Goal: Task Accomplishment & Management: Use online tool/utility

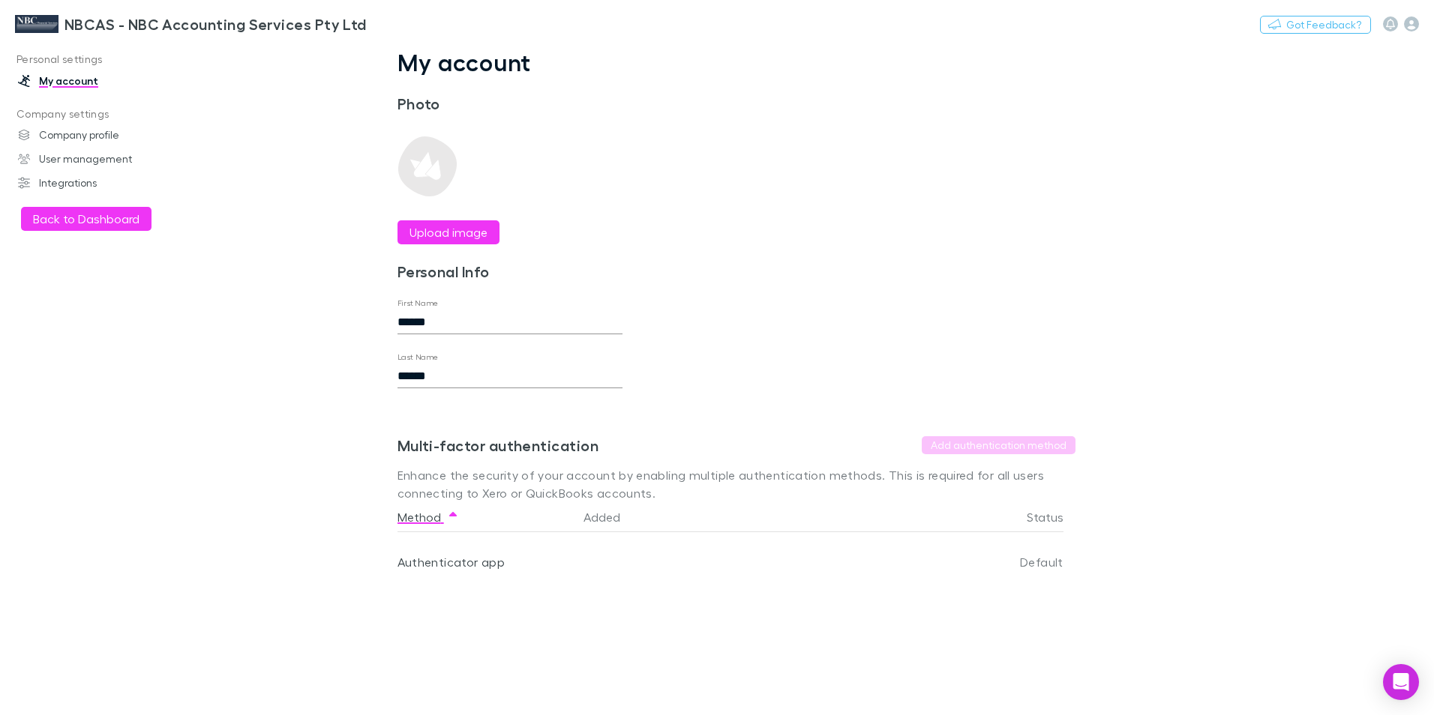
click at [45, 78] on link "My account" at bounding box center [102, 81] width 199 height 24
click at [76, 138] on link "Company profile" at bounding box center [102, 135] width 199 height 24
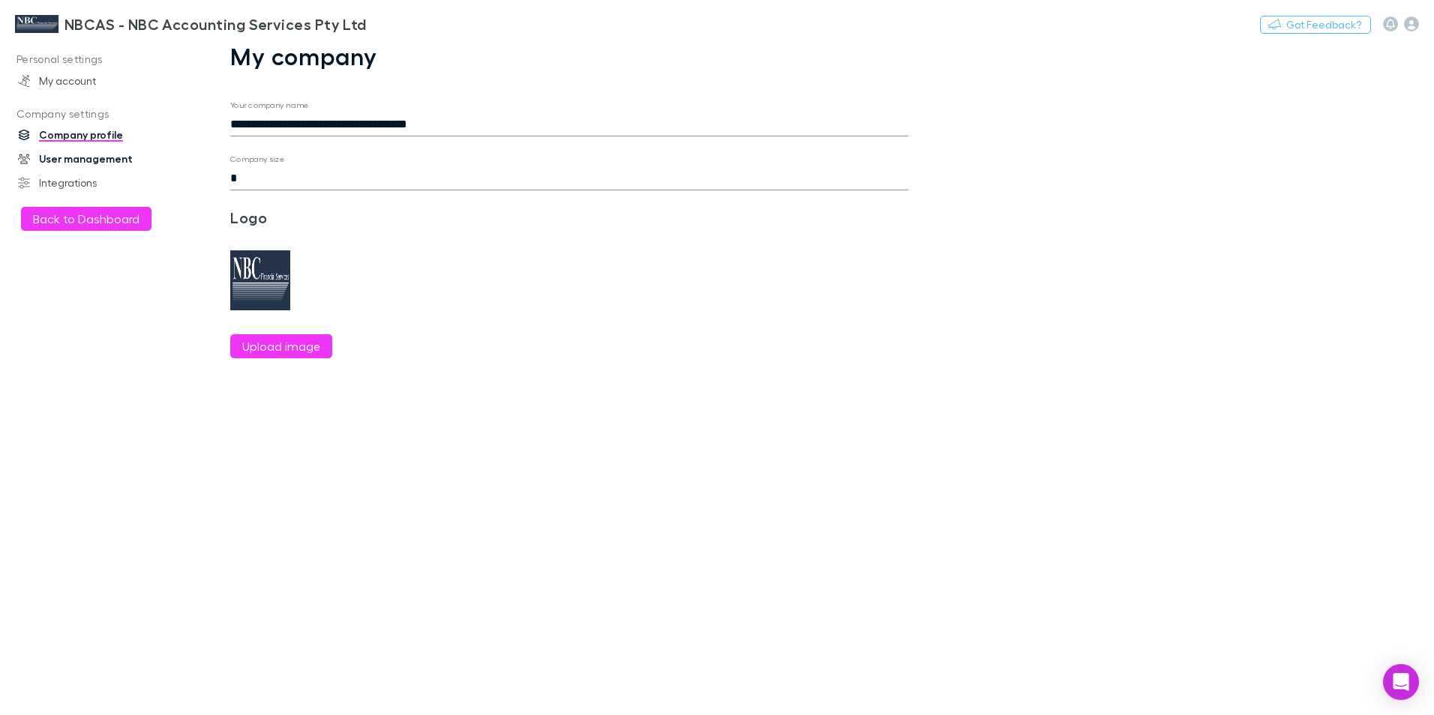
click at [84, 160] on link "User management" at bounding box center [102, 159] width 199 height 24
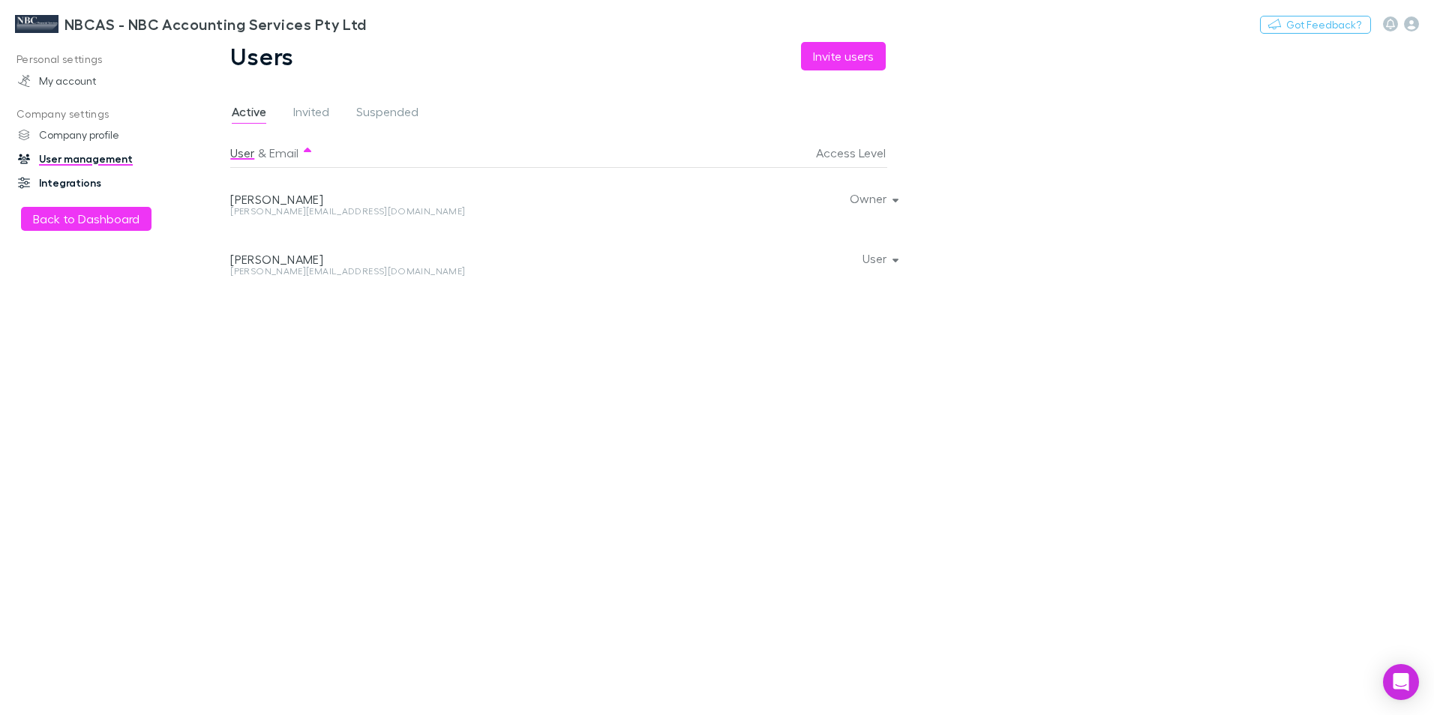
click at [73, 186] on link "Integrations" at bounding box center [102, 183] width 199 height 24
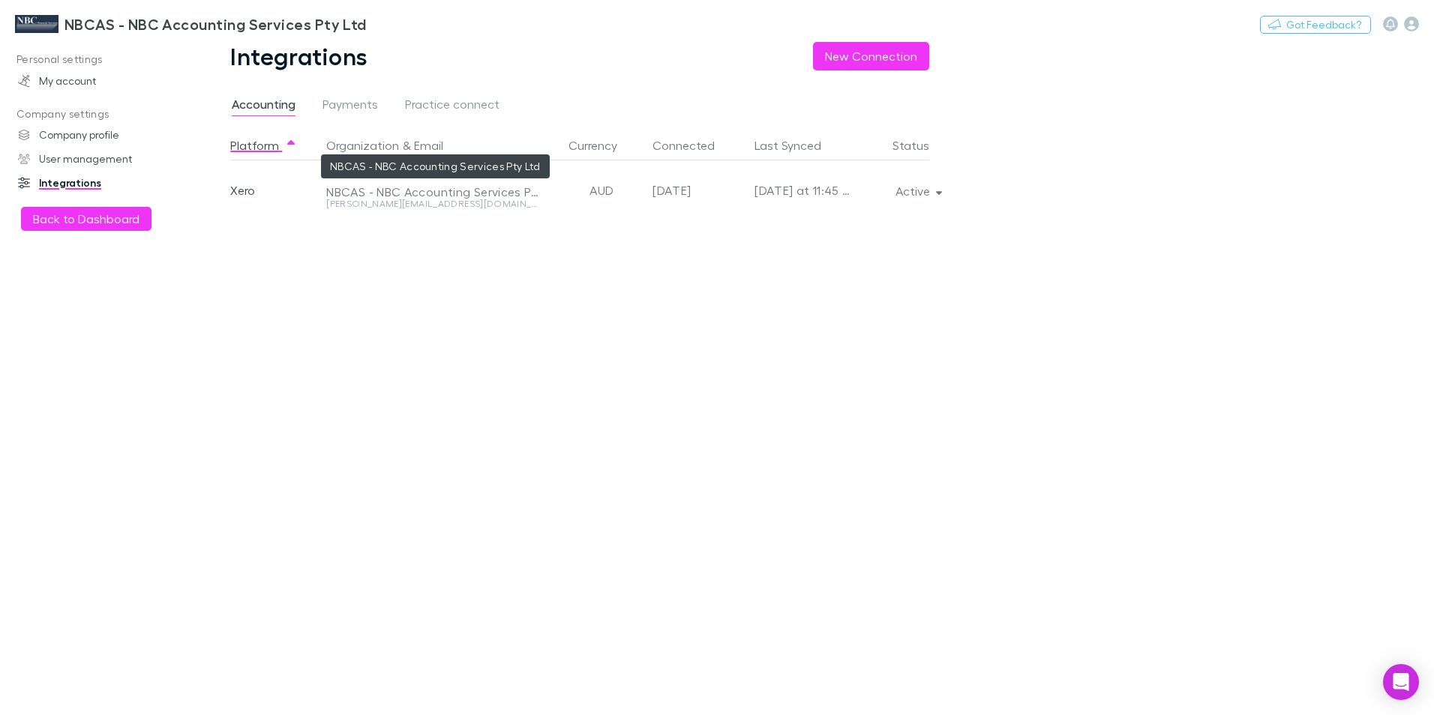
click at [465, 196] on div "NBCAS - NBC Accounting Services Pty Ltd" at bounding box center [433, 191] width 215 height 15
click at [343, 106] on span "Payments" at bounding box center [349, 106] width 55 height 19
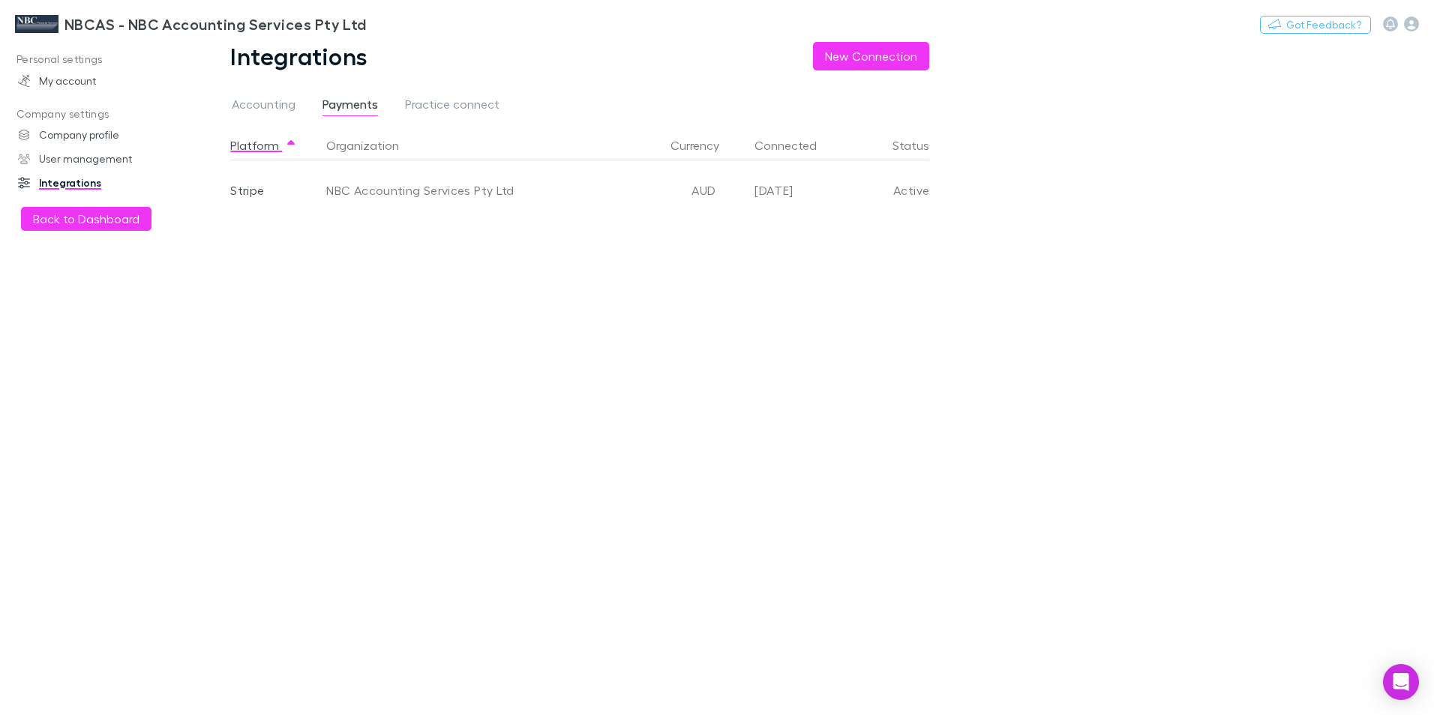
click at [803, 193] on div "[DATE]" at bounding box center [799, 190] width 102 height 60
click at [380, 186] on div "NBC Accounting Services Pty Ltd" at bounding box center [489, 190] width 338 height 60
click at [420, 103] on span "Practice connect" at bounding box center [452, 106] width 94 height 19
click at [399, 196] on div "NBC Accounting Services" at bounding box center [433, 191] width 215 height 15
click at [274, 103] on span "Accounting" at bounding box center [264, 106] width 64 height 19
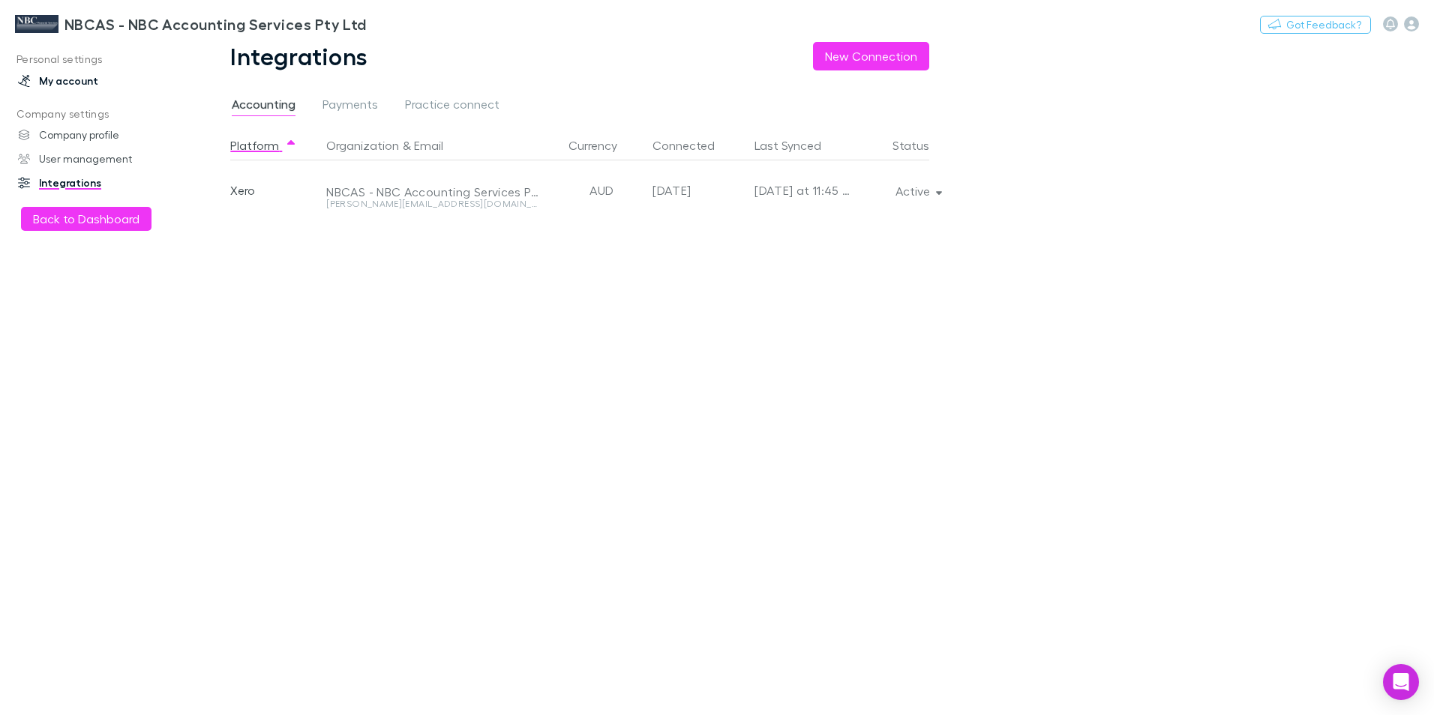
click at [64, 87] on link "My account" at bounding box center [102, 81] width 199 height 24
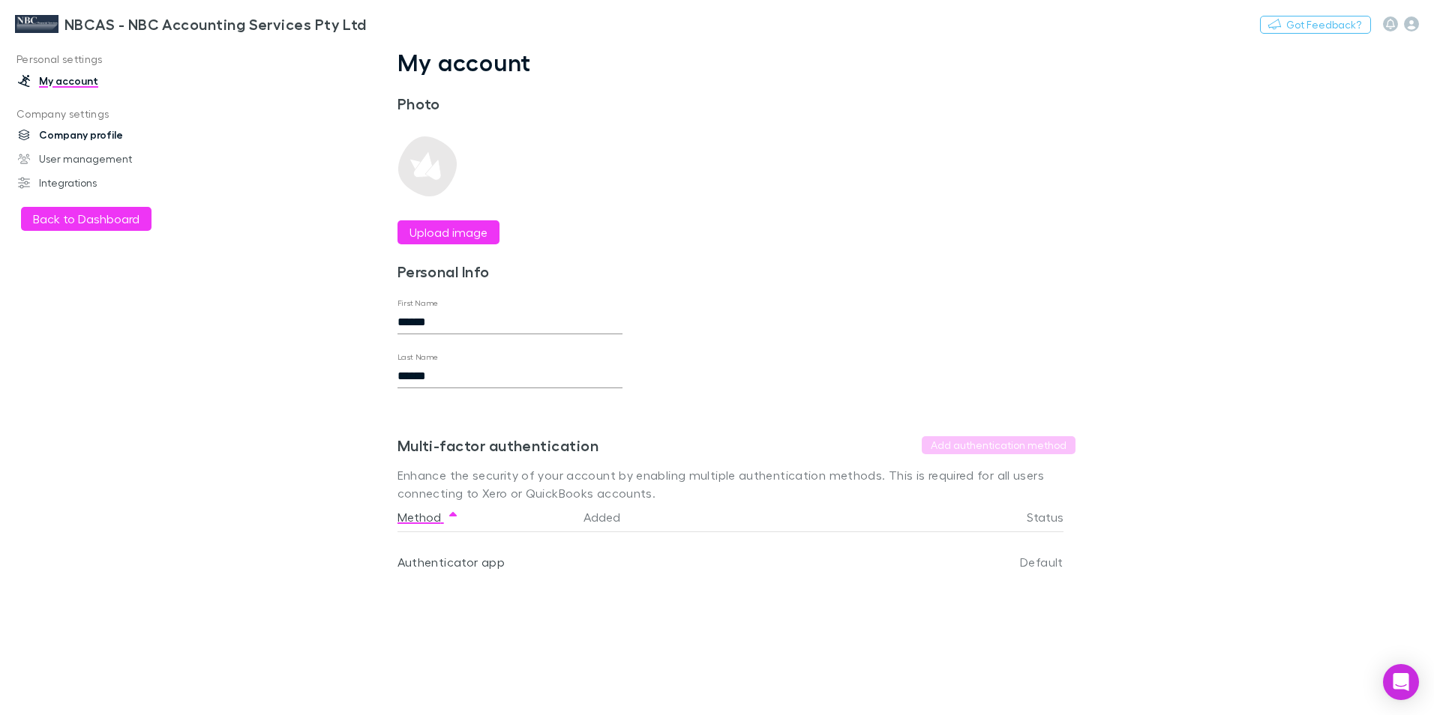
click at [64, 138] on link "Company profile" at bounding box center [102, 135] width 199 height 24
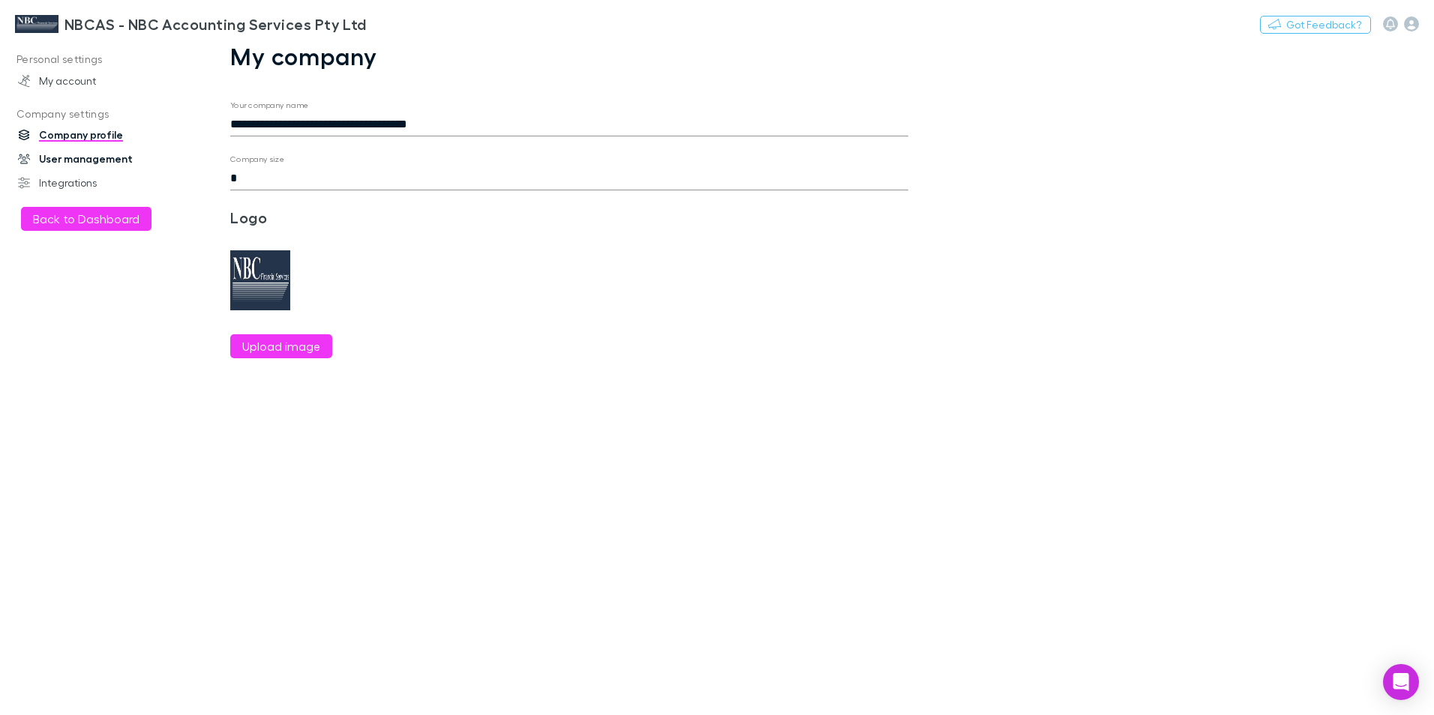
click at [65, 156] on link "User management" at bounding box center [102, 159] width 199 height 24
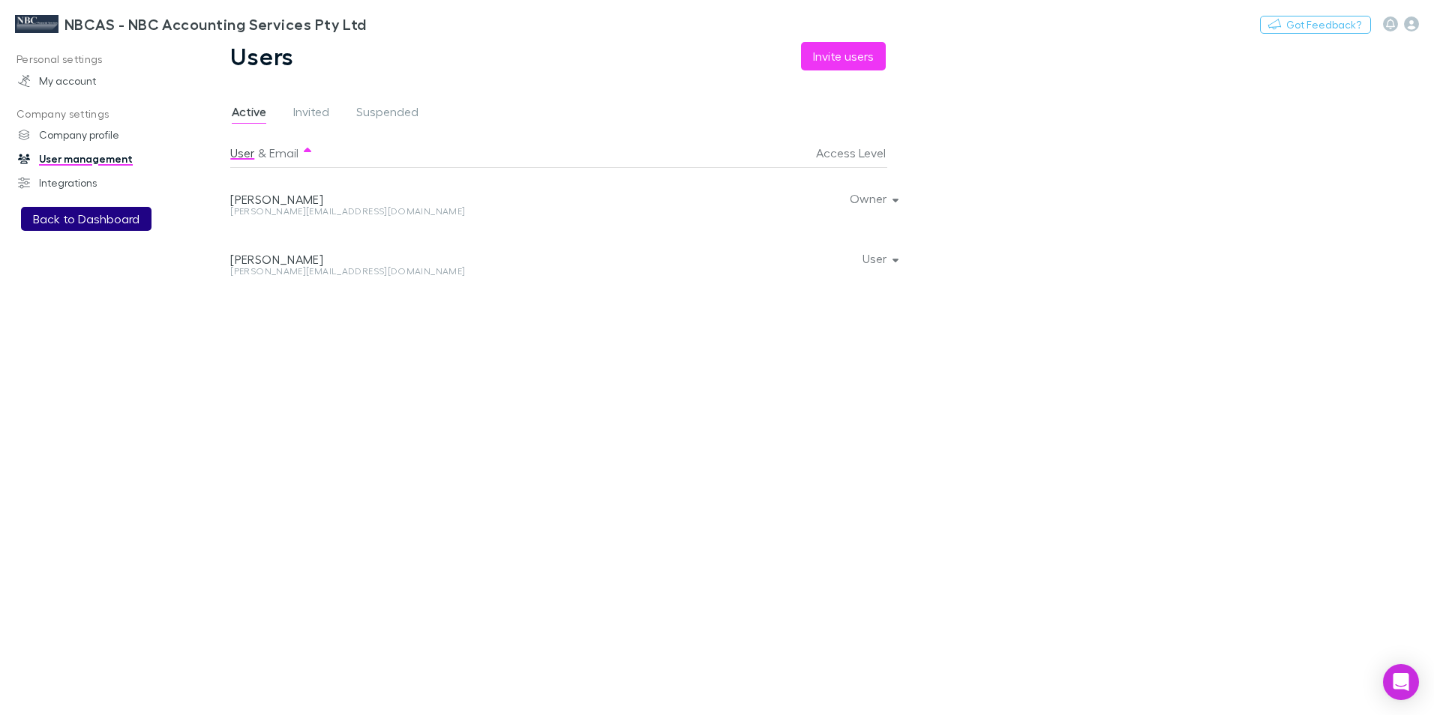
click at [66, 220] on button "Back to Dashboard" at bounding box center [86, 219] width 130 height 24
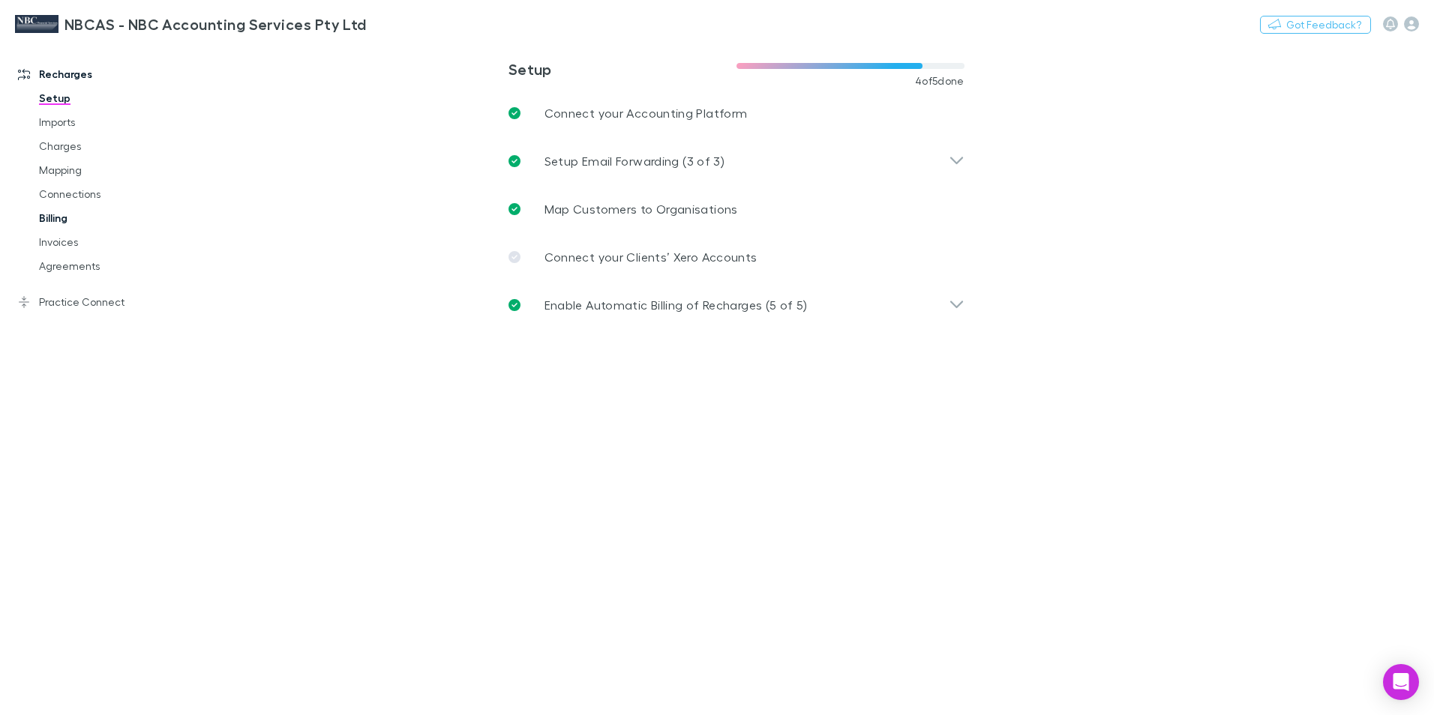
click at [55, 217] on link "Billing" at bounding box center [113, 218] width 178 height 24
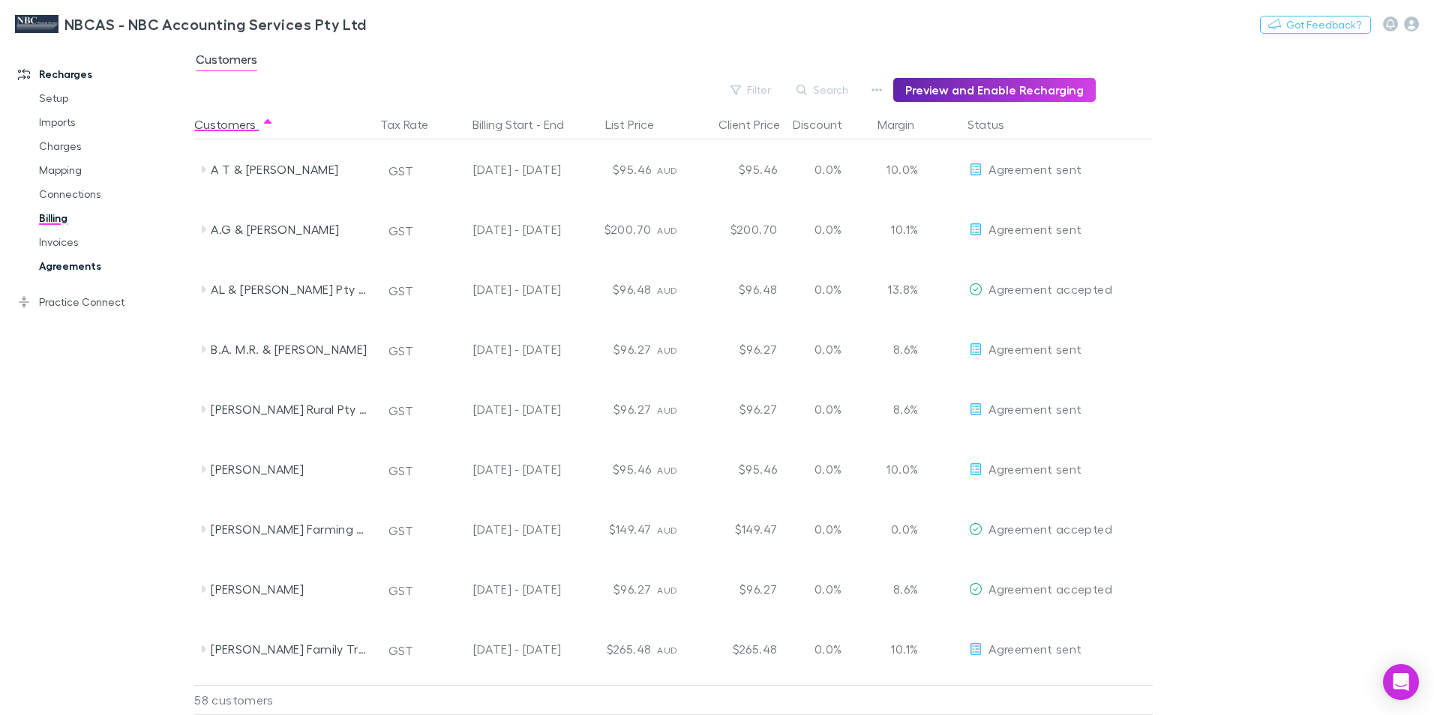
click at [74, 266] on link "Agreements" at bounding box center [113, 266] width 178 height 24
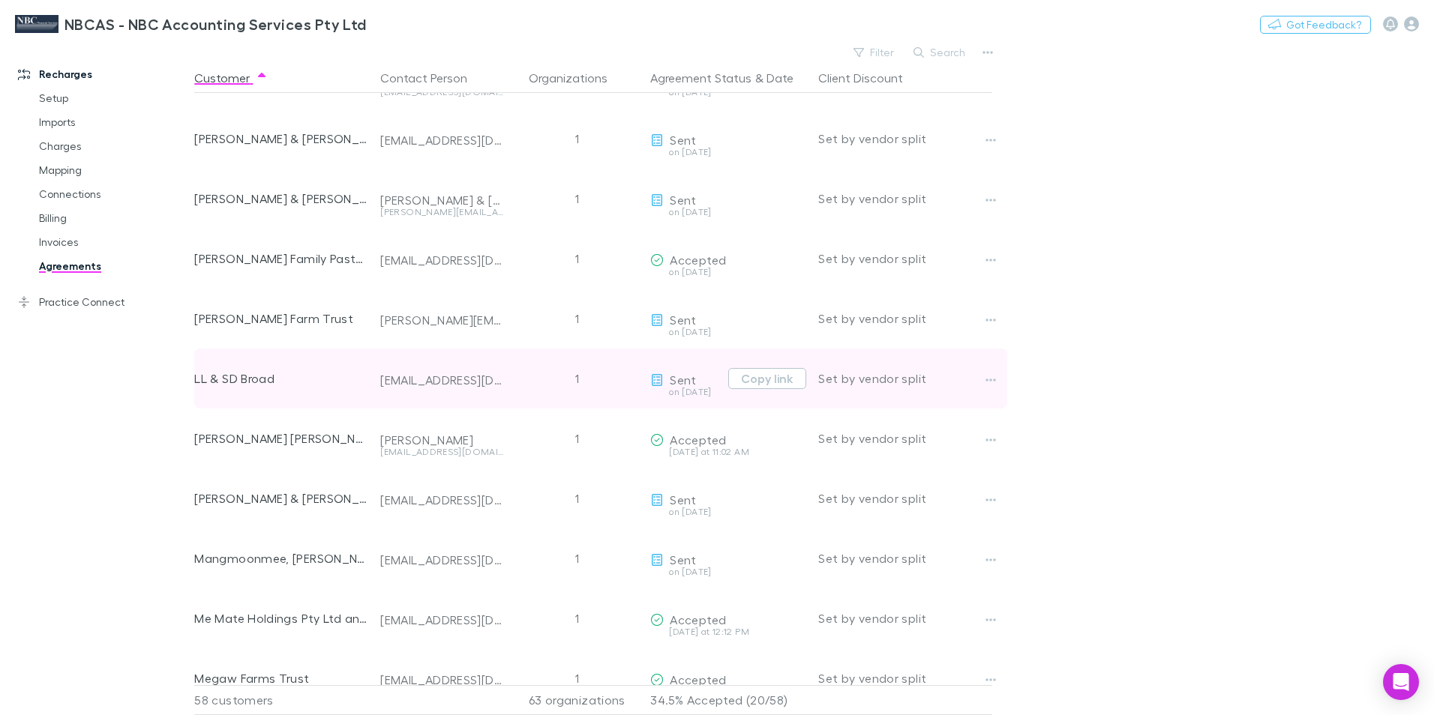
scroll to position [1425, 0]
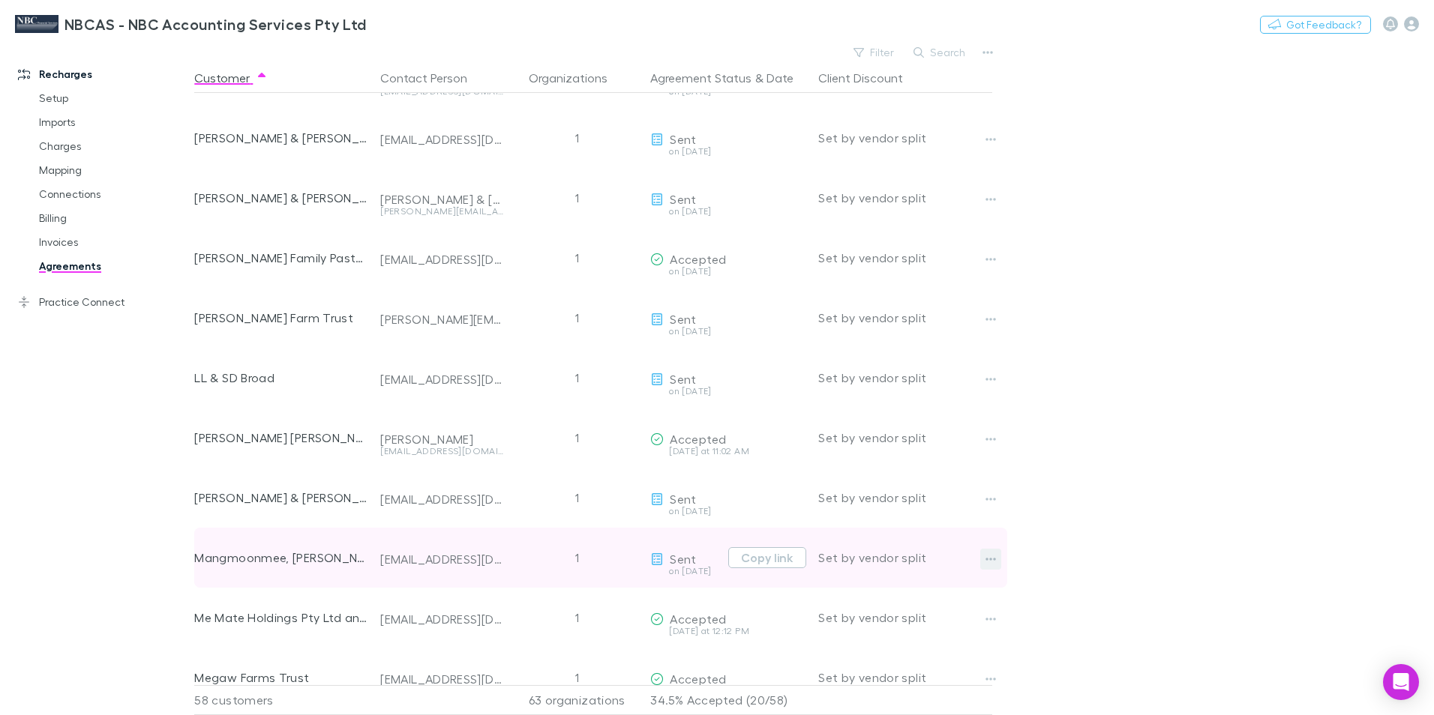
click at [993, 559] on icon "button" at bounding box center [990, 559] width 10 height 12
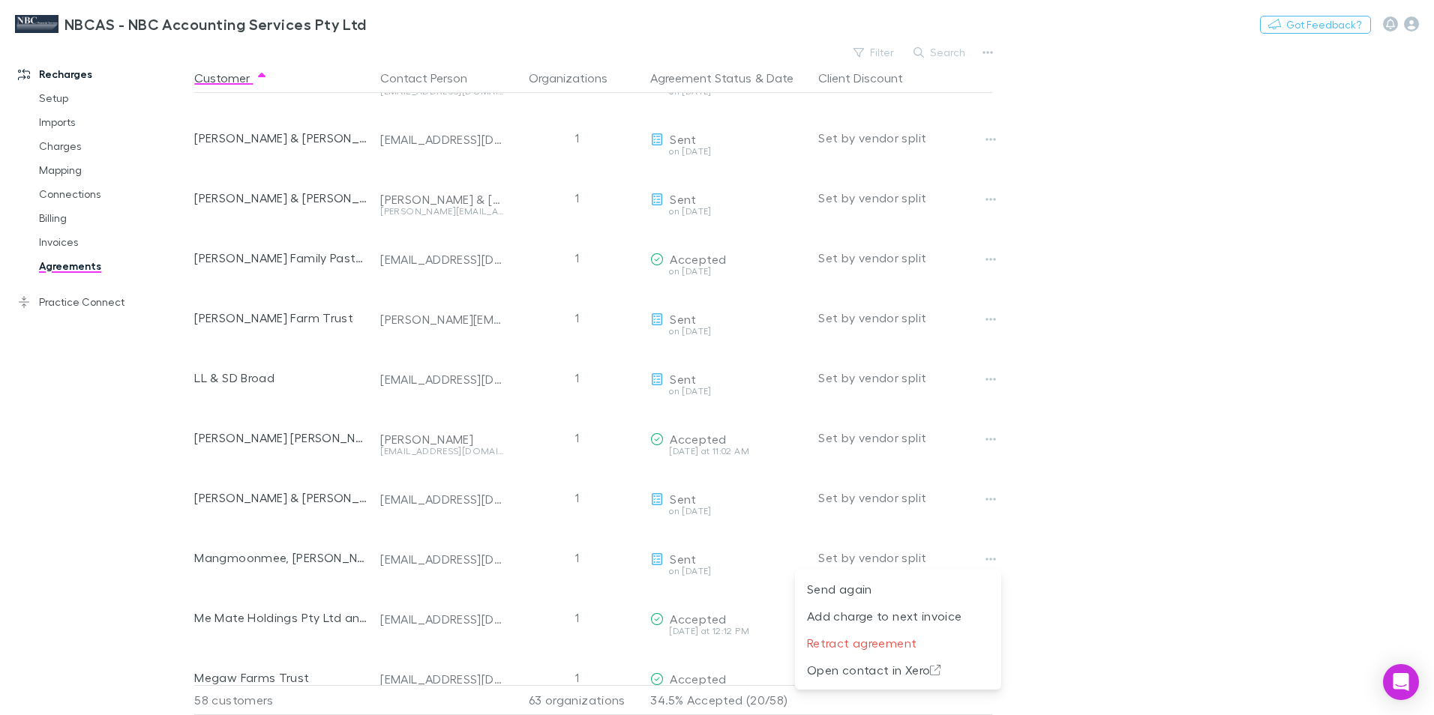
click at [984, 561] on div at bounding box center [717, 357] width 1434 height 715
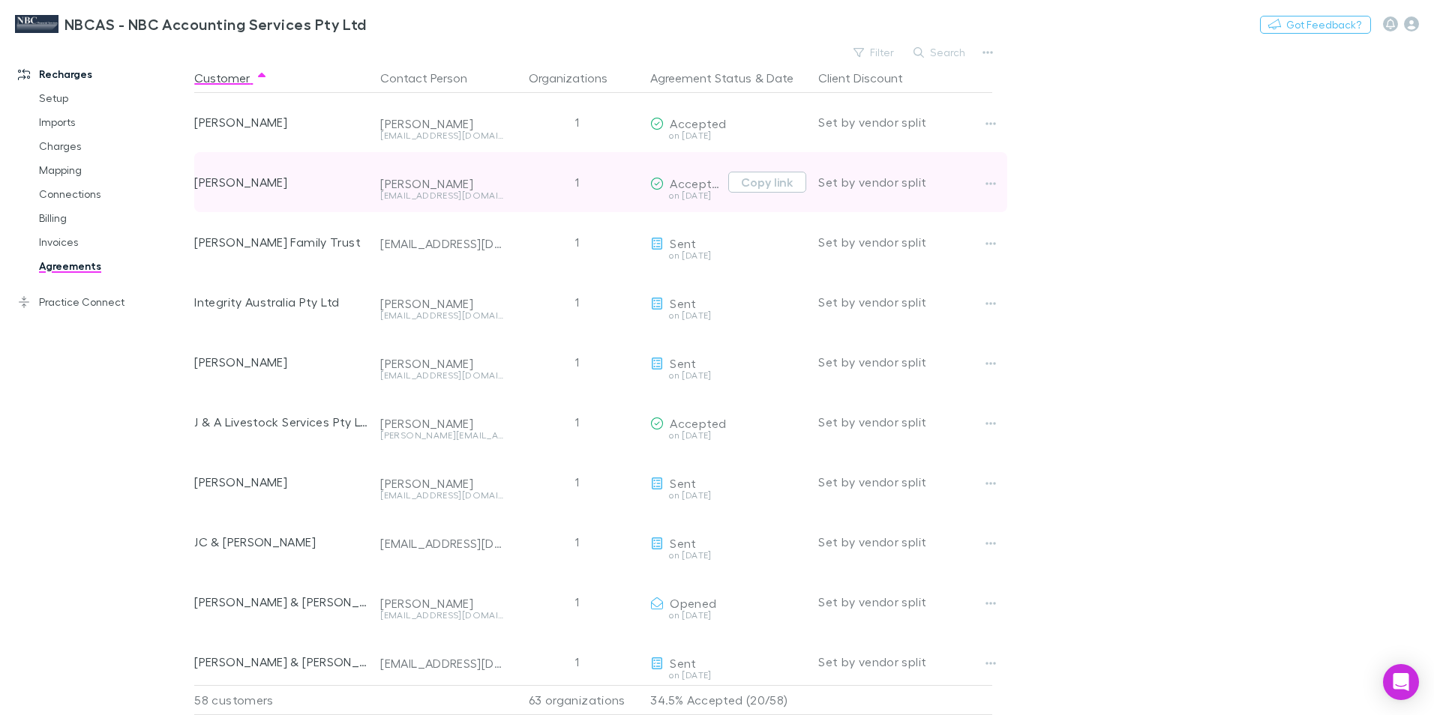
scroll to position [1350, 0]
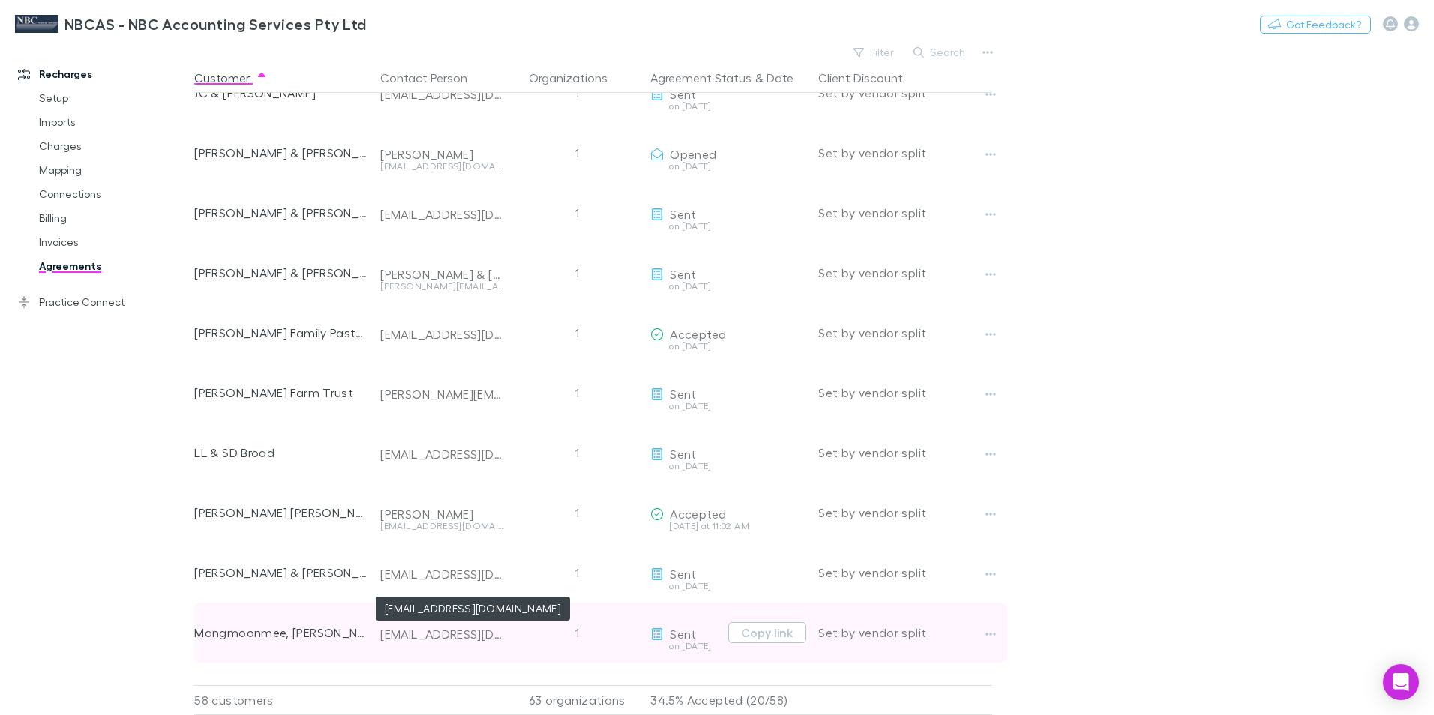
click at [465, 637] on div "[EMAIL_ADDRESS][DOMAIN_NAME]" at bounding box center [441, 634] width 123 height 15
click at [990, 631] on icon "button" at bounding box center [990, 634] width 10 height 12
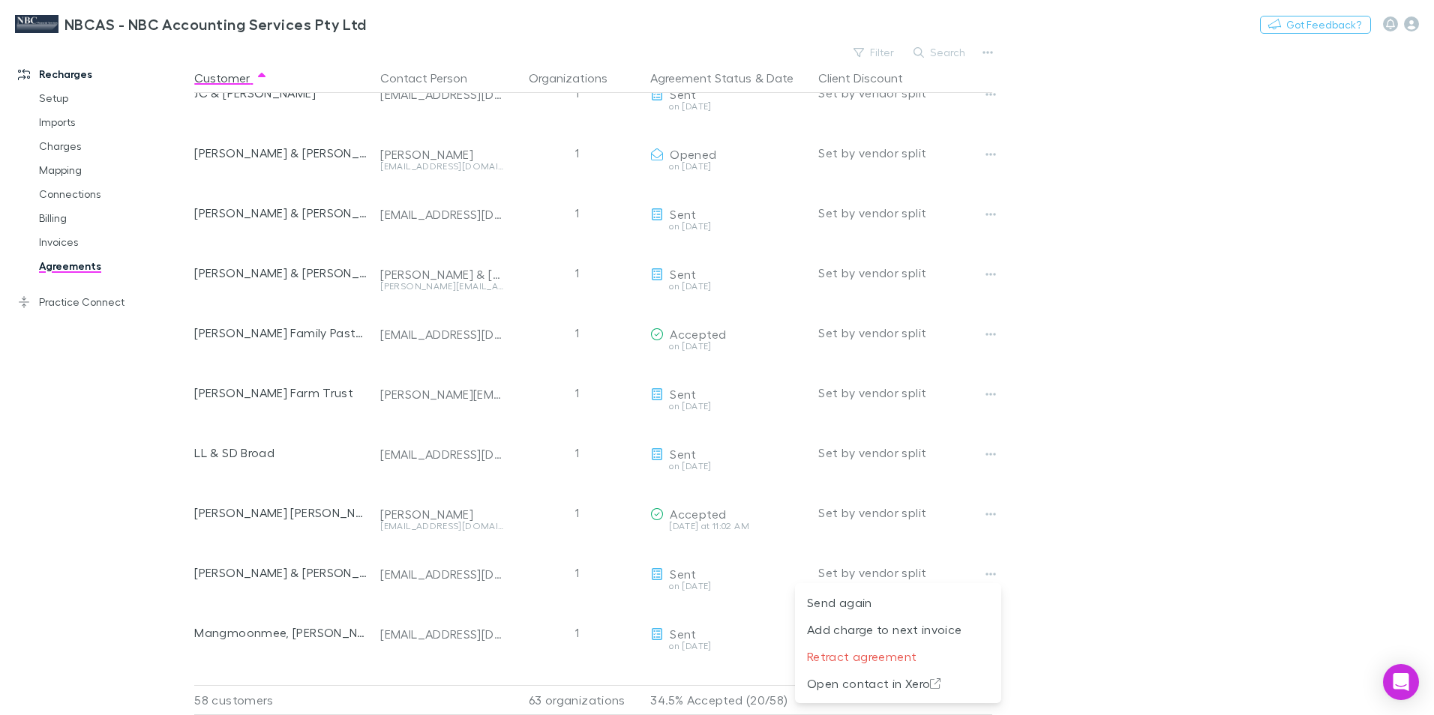
click at [427, 638] on div at bounding box center [717, 357] width 1434 height 715
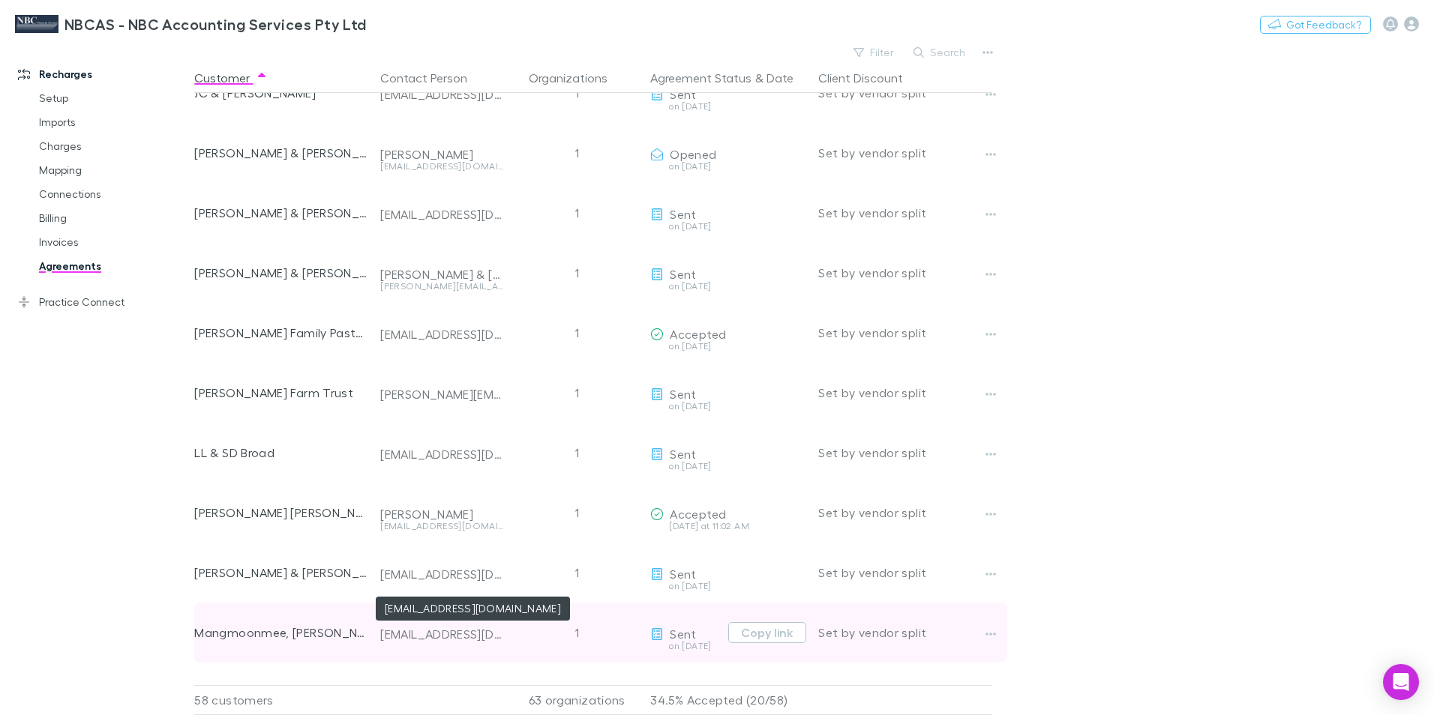
click at [413, 634] on div "[EMAIL_ADDRESS][DOMAIN_NAME]" at bounding box center [441, 634] width 123 height 15
click at [303, 636] on div "Mangmoonmee, [PERSON_NAME]" at bounding box center [281, 633] width 174 height 60
click at [685, 638] on span "Sent" at bounding box center [683, 634] width 26 height 14
click at [995, 633] on icon "button" at bounding box center [990, 634] width 10 height 12
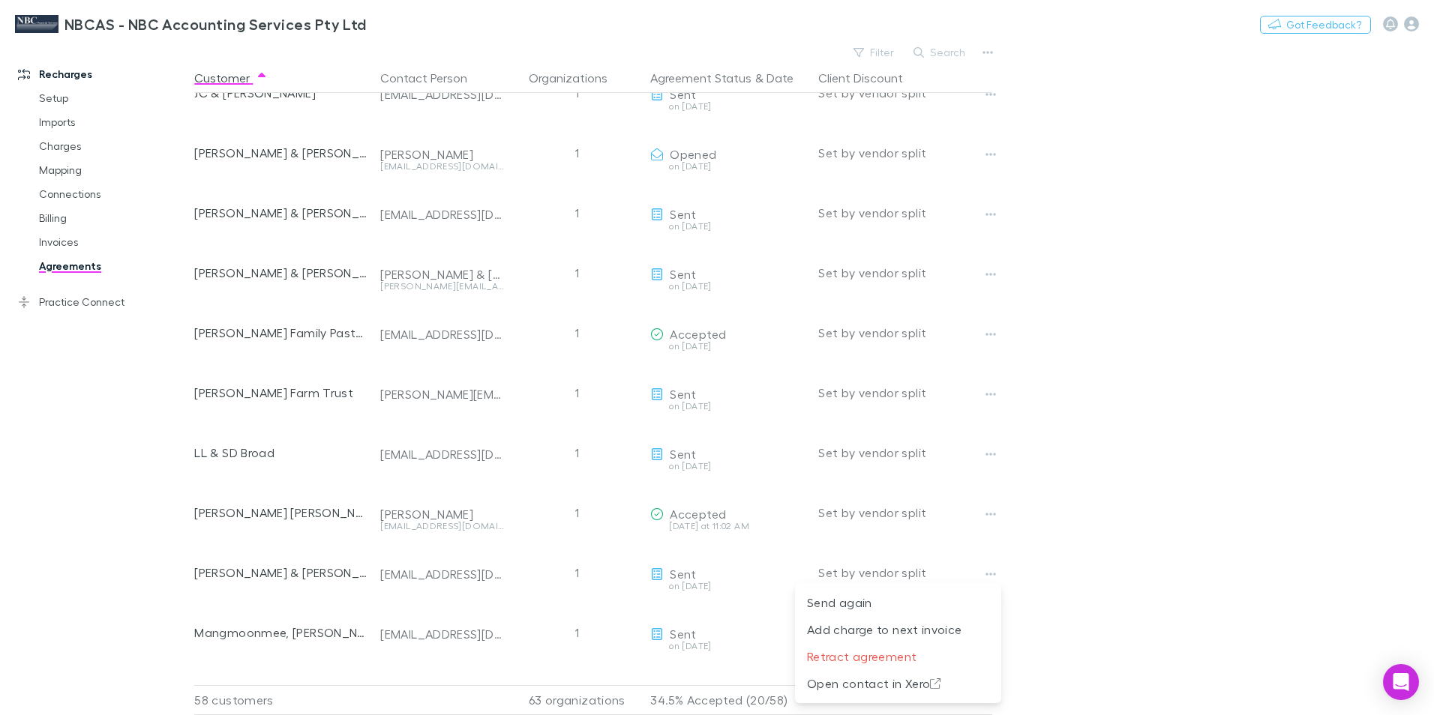
drag, startPoint x: 1122, startPoint y: 561, endPoint x: 1245, endPoint y: 257, distance: 327.6
click at [1123, 558] on div at bounding box center [717, 357] width 1434 height 715
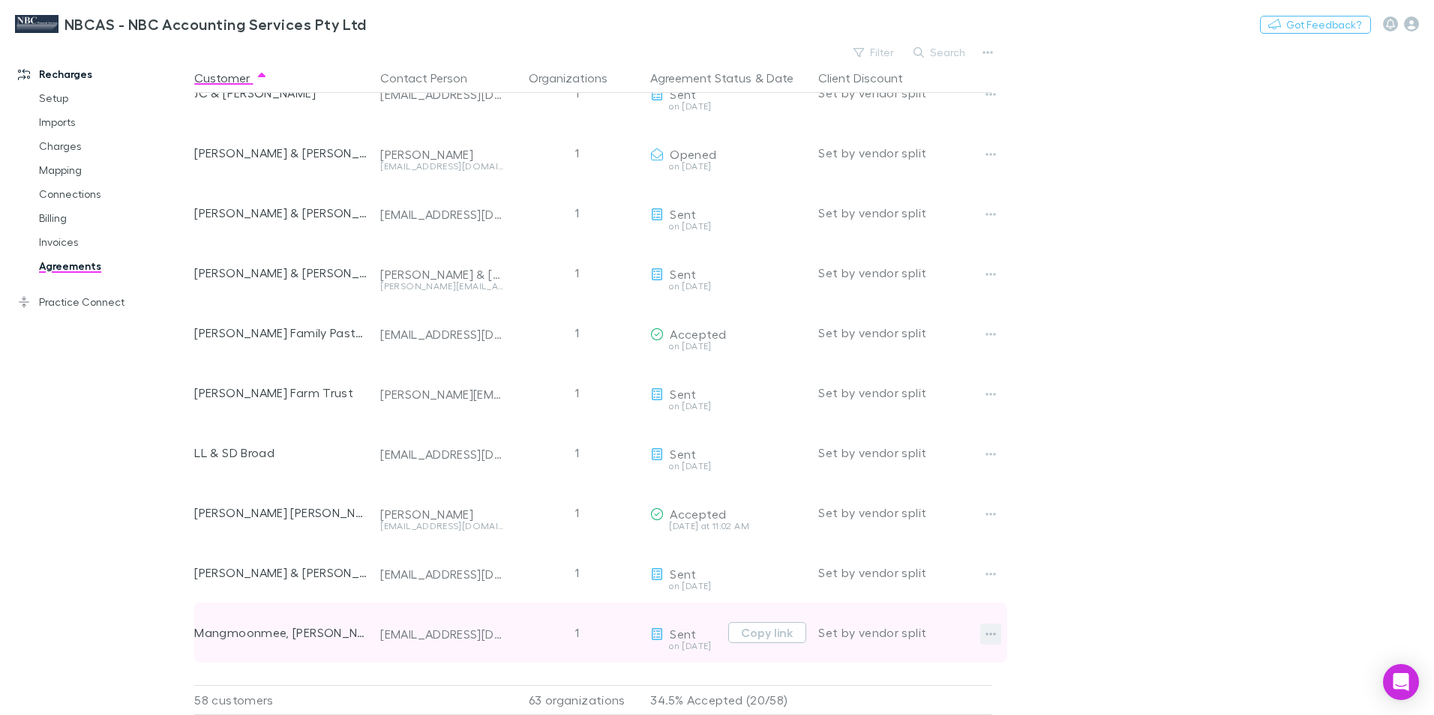
click at [987, 632] on icon "button" at bounding box center [990, 634] width 10 height 12
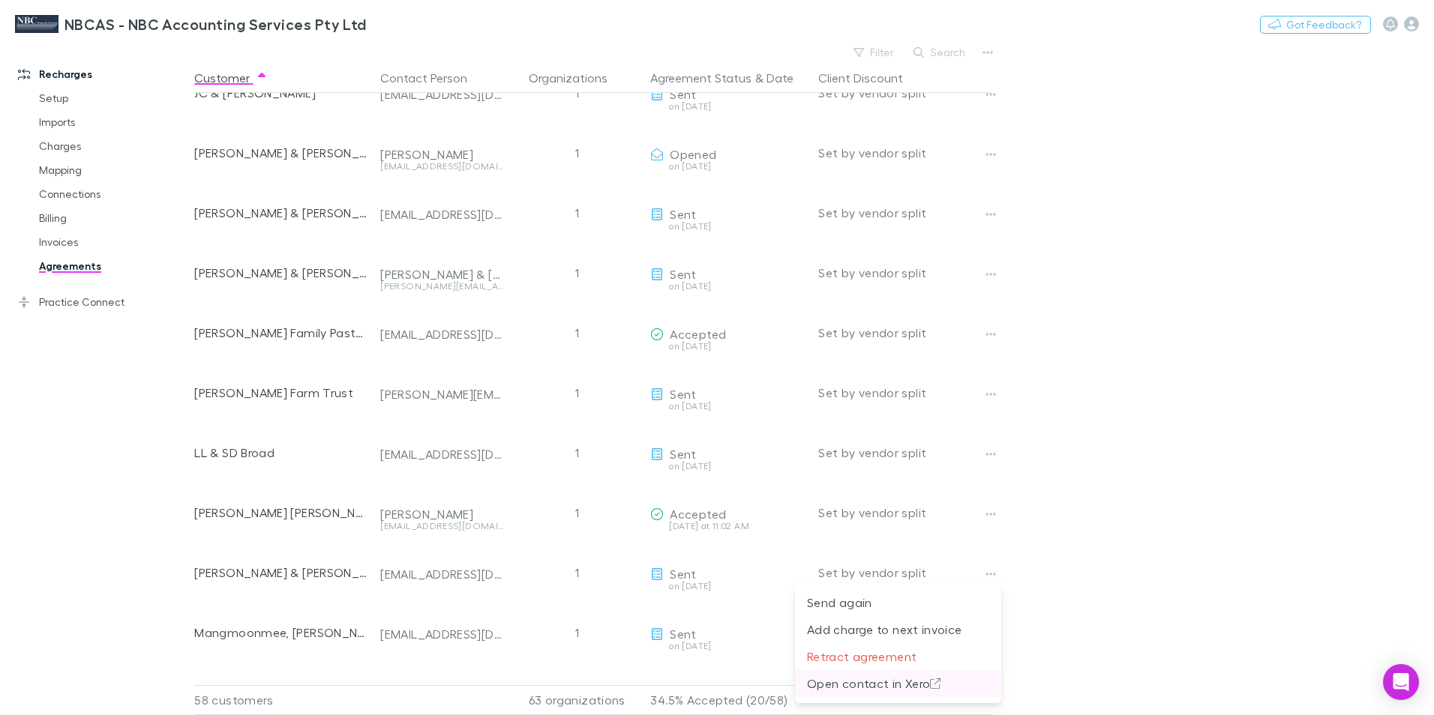
click at [924, 683] on p "Open contact in Xero" at bounding box center [898, 684] width 182 height 18
click at [51, 302] on link "Practice Connect" at bounding box center [102, 302] width 199 height 24
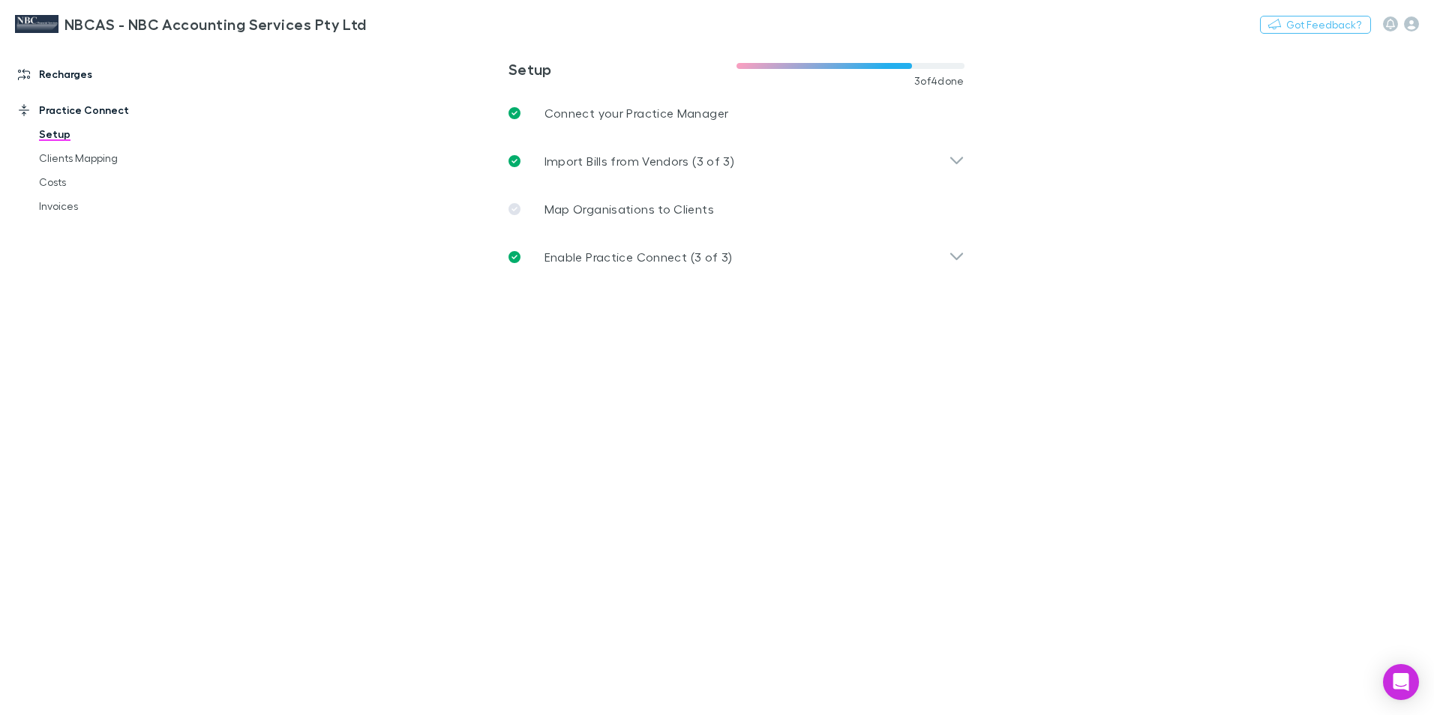
click at [50, 75] on link "Recharges" at bounding box center [102, 74] width 199 height 24
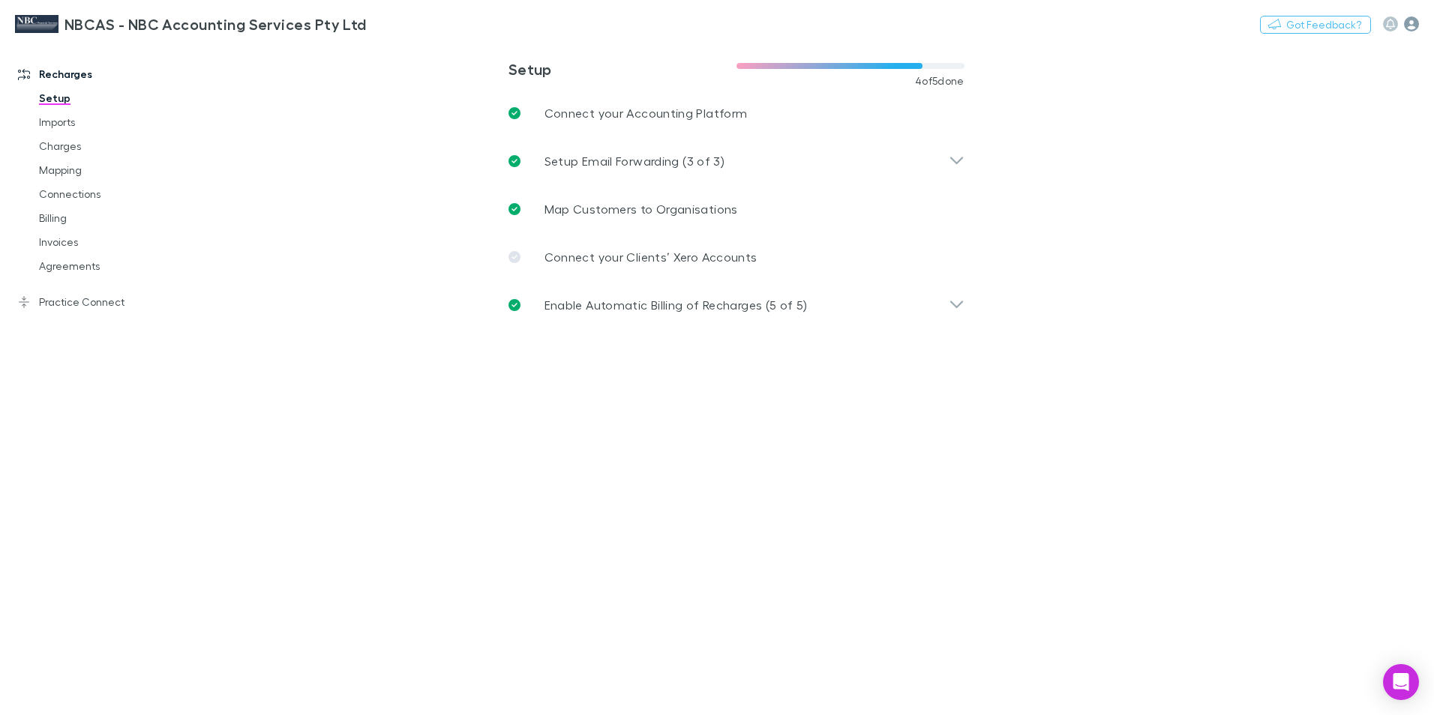
click at [1411, 19] on icon "button" at bounding box center [1411, 23] width 15 height 15
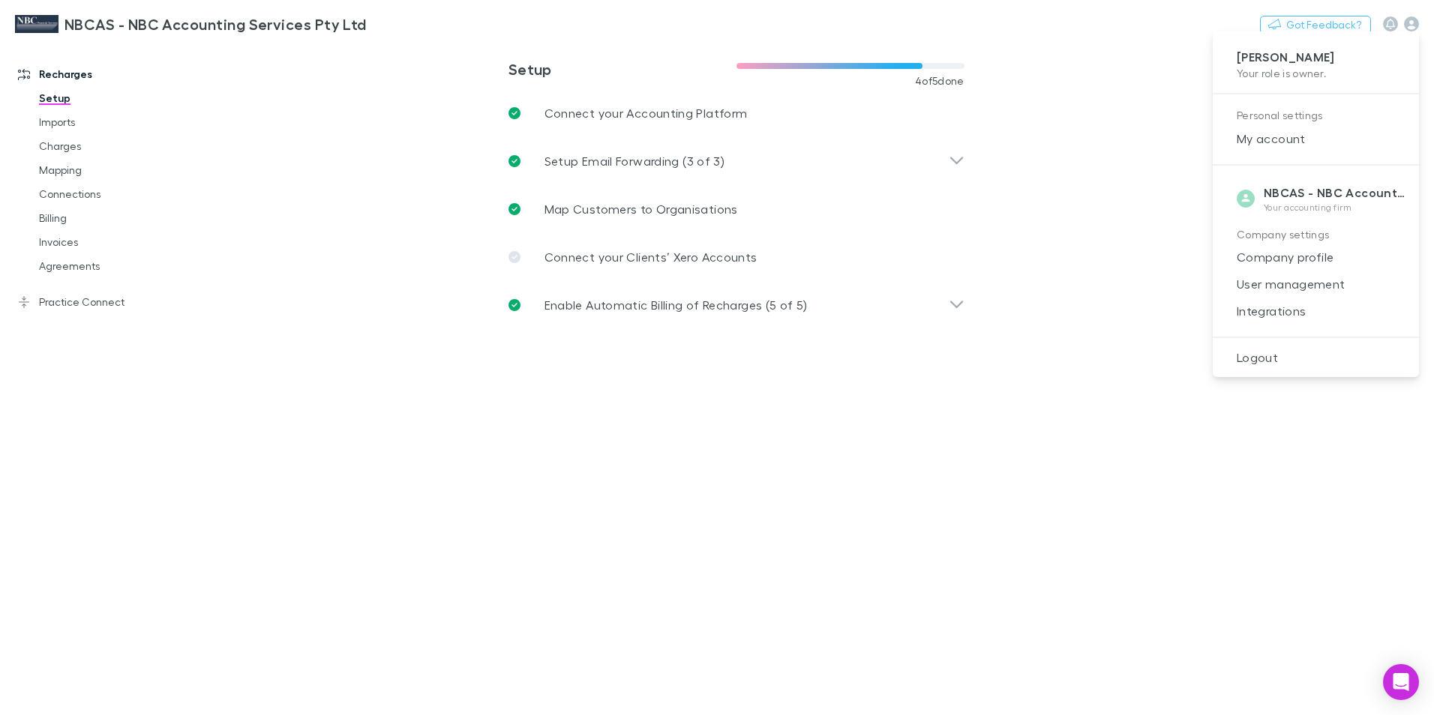
click at [1057, 345] on div at bounding box center [717, 357] width 1434 height 715
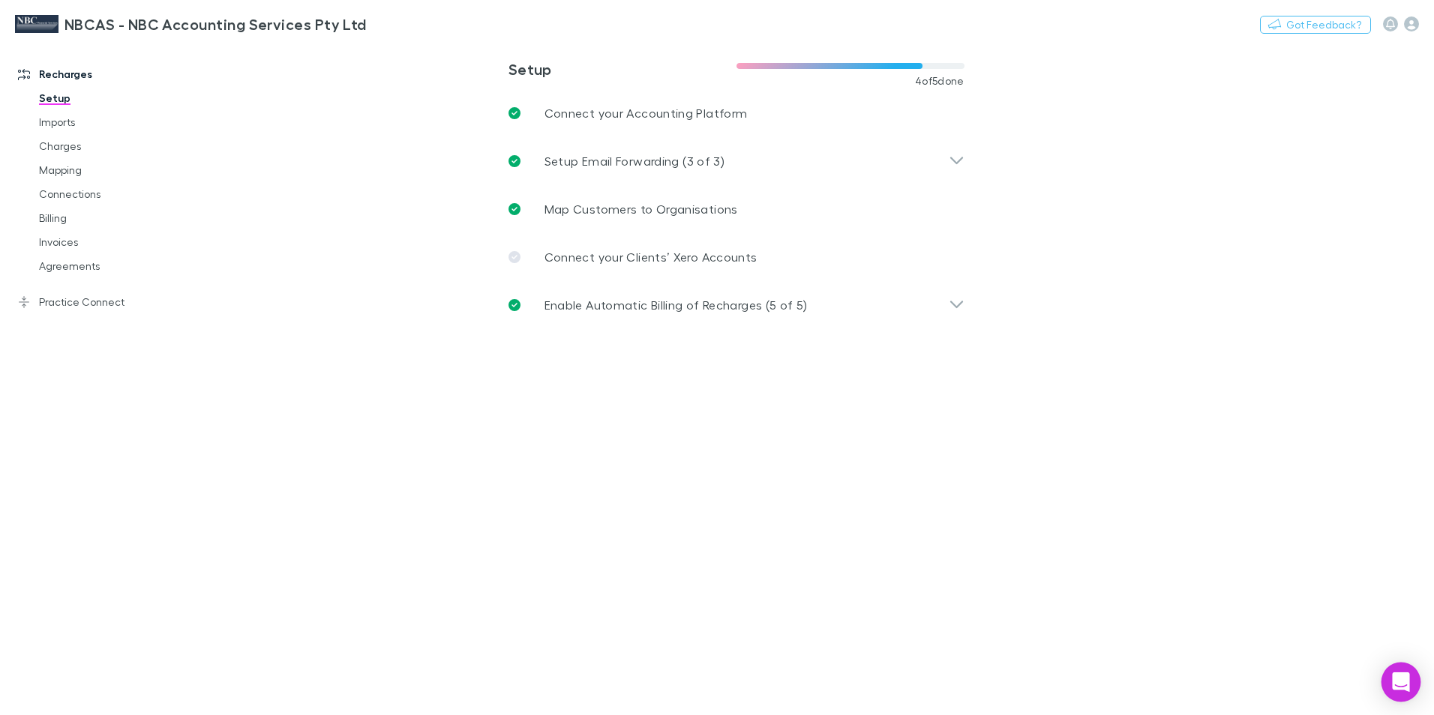
click at [1398, 684] on icon "Open Intercom Messenger" at bounding box center [1400, 682] width 17 height 19
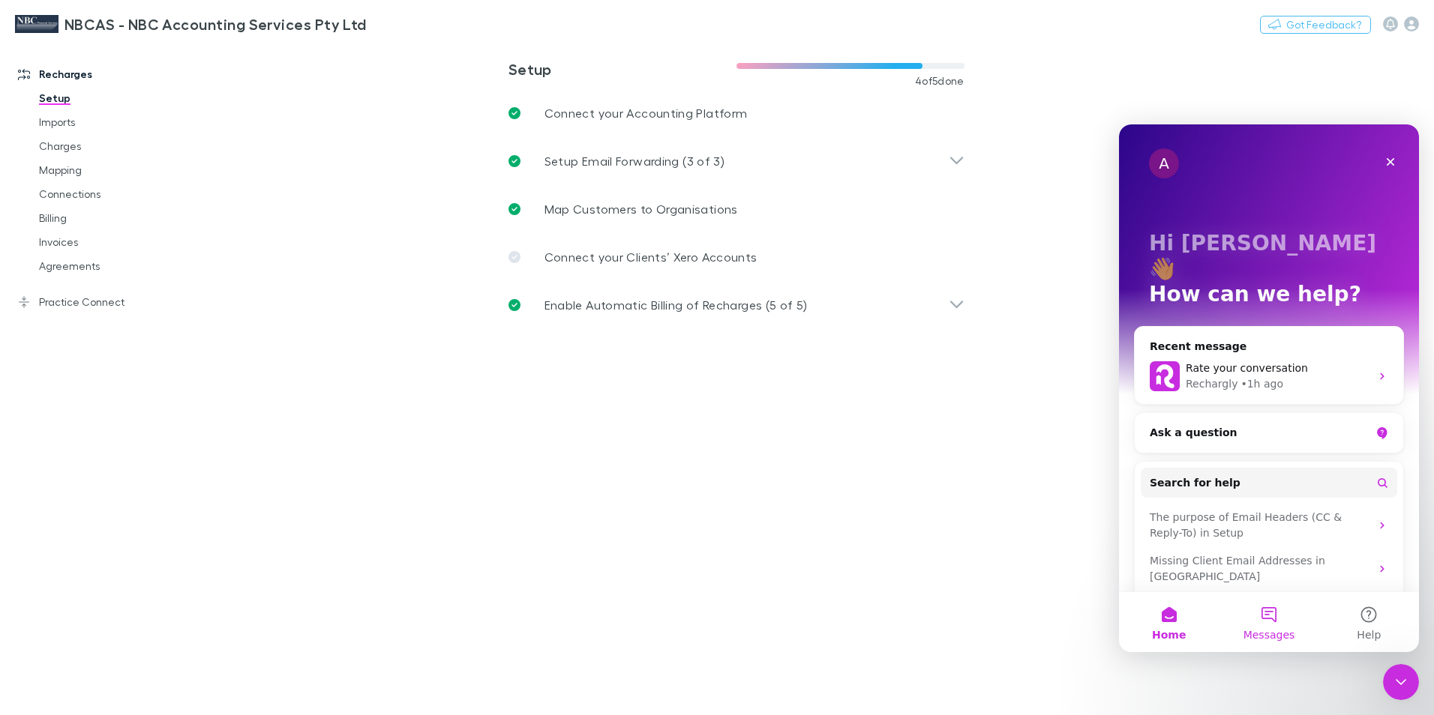
click at [1268, 618] on button "Messages" at bounding box center [1268, 622] width 100 height 60
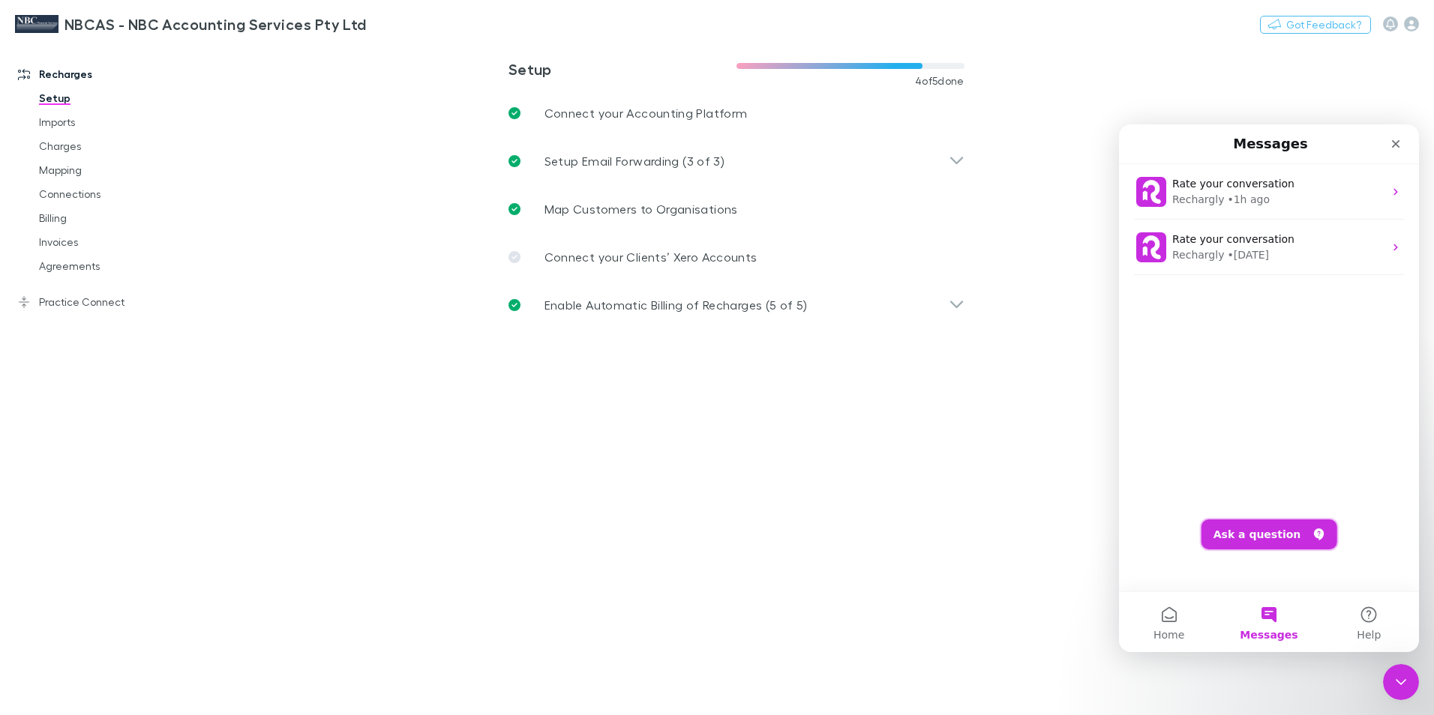
click at [1248, 535] on button "Ask a question" at bounding box center [1269, 535] width 136 height 30
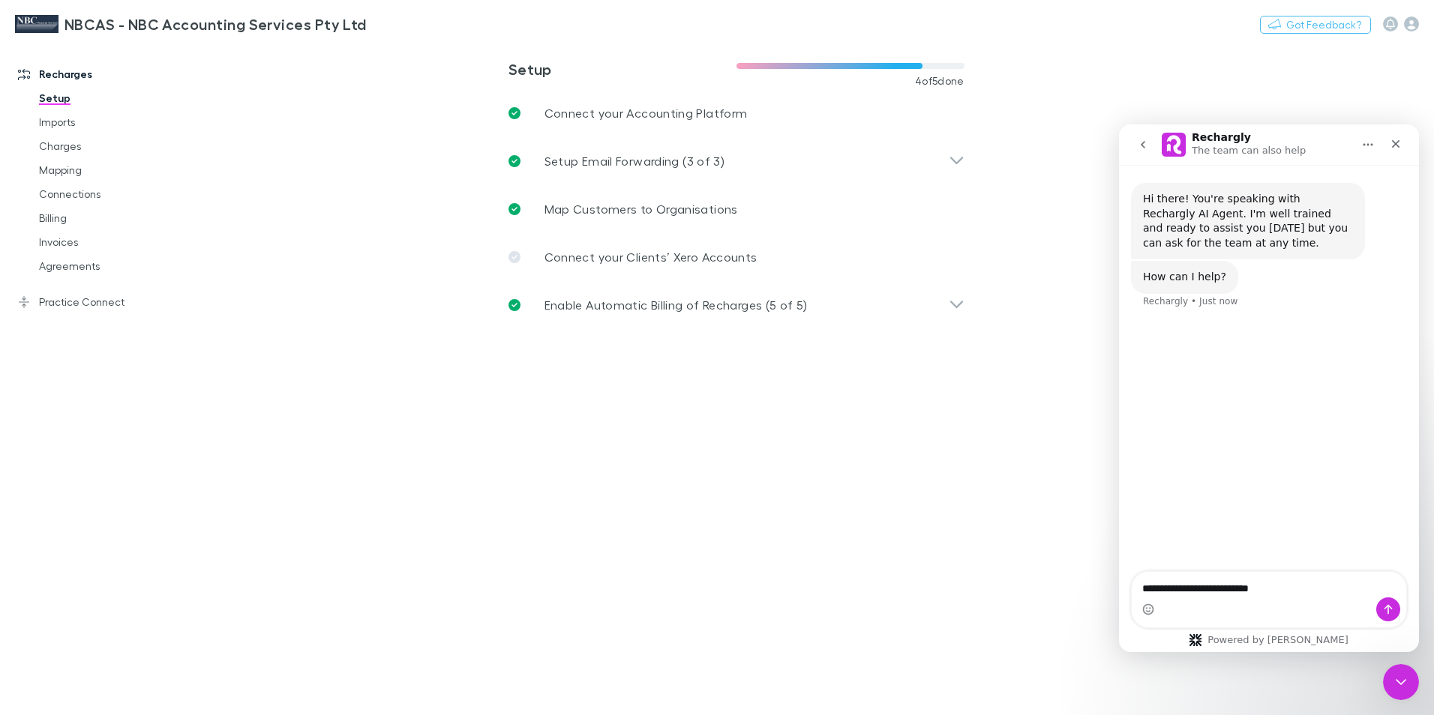
type textarea "**********"
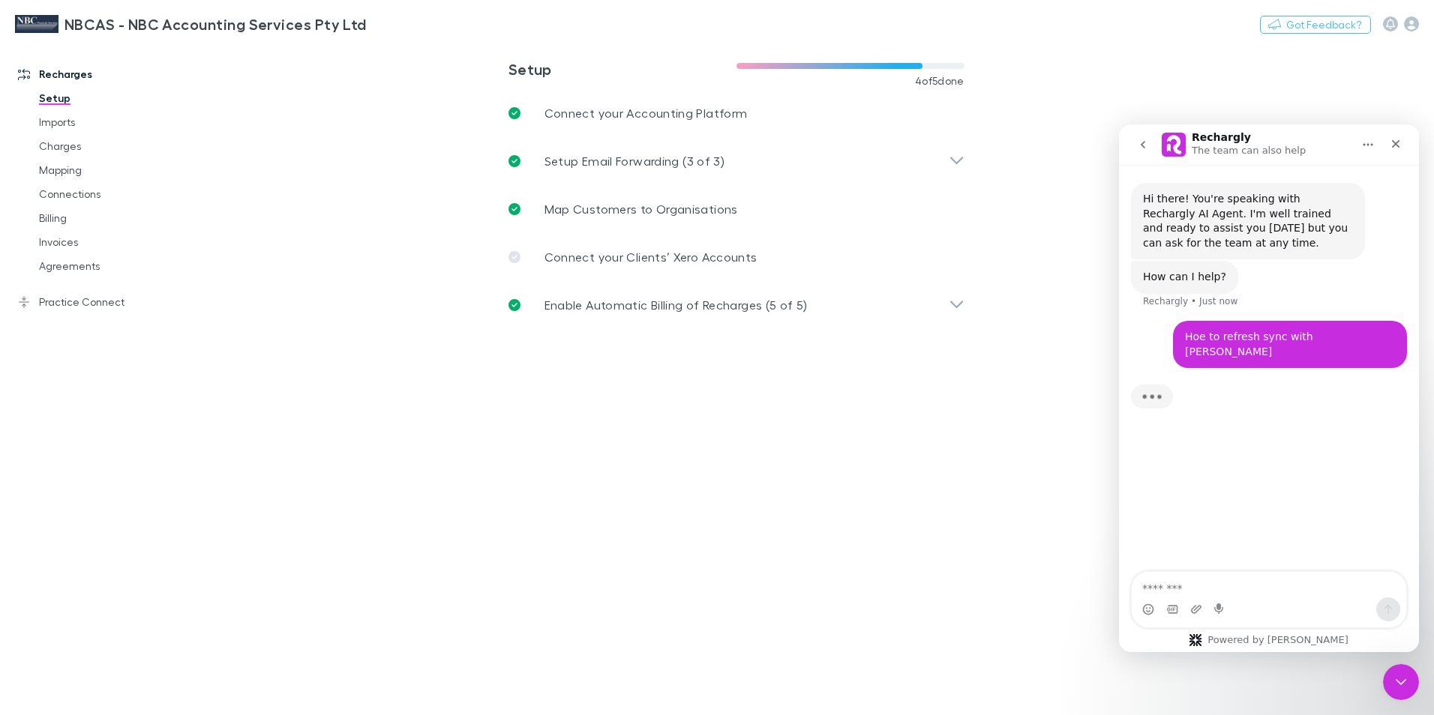
click at [1275, 337] on div "Hoe to refresh sync with Xero" at bounding box center [1290, 344] width 210 height 29
click at [969, 495] on main "**********" at bounding box center [813, 378] width 1239 height 673
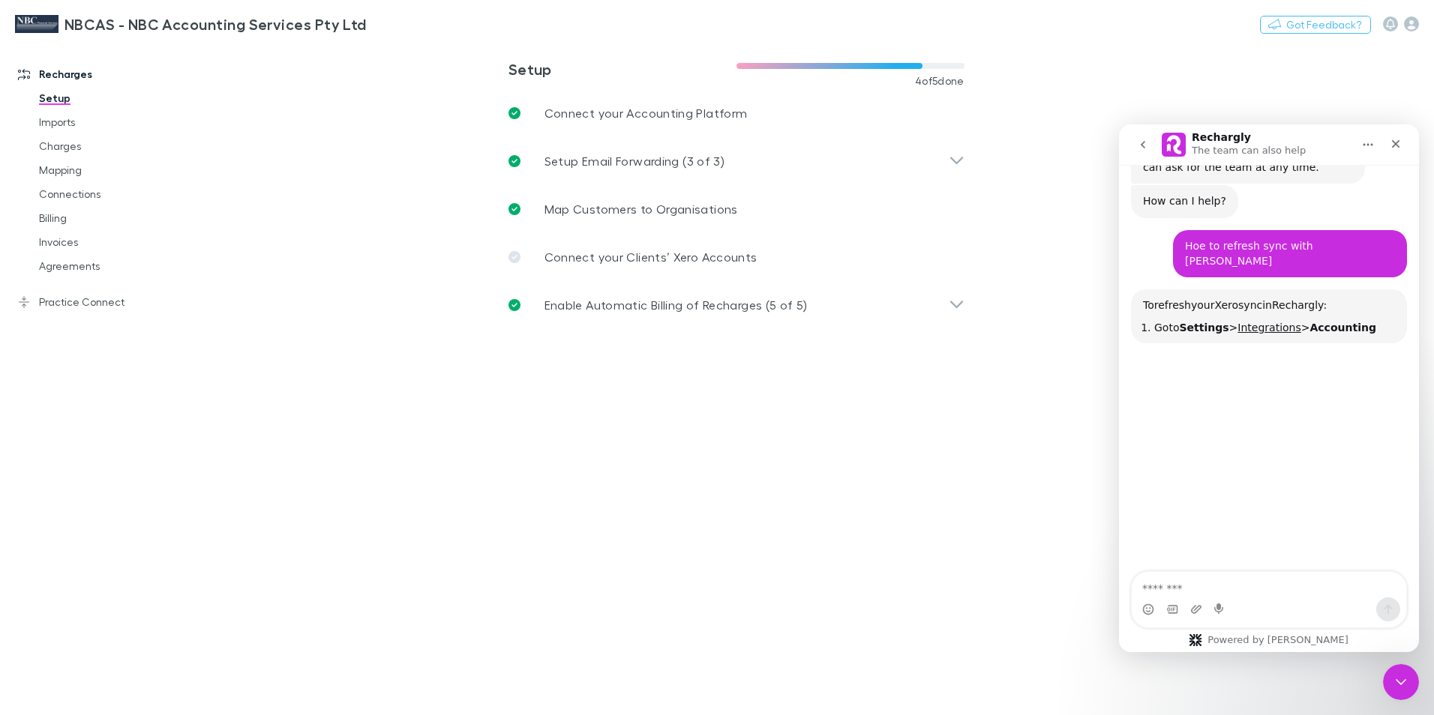
scroll to position [145, 0]
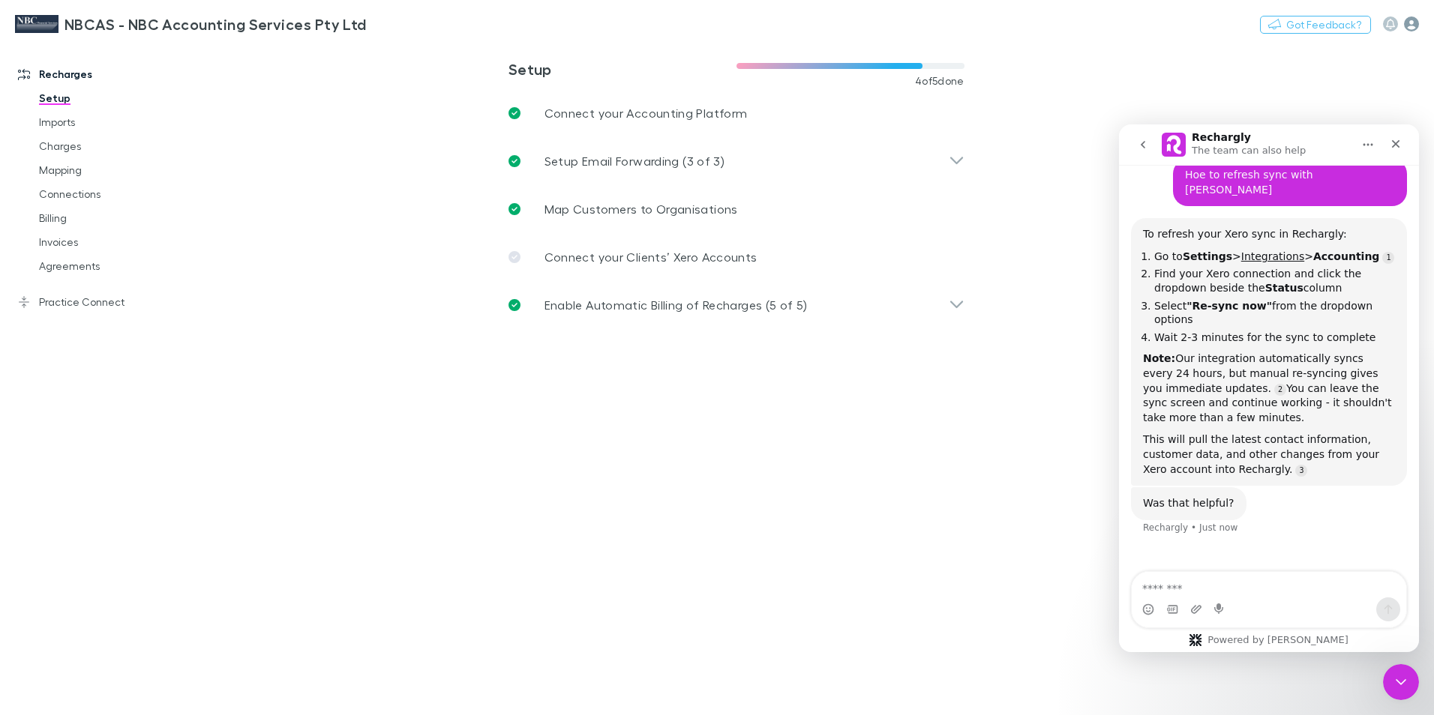
click at [1407, 24] on icon "button" at bounding box center [1411, 23] width 15 height 15
drag, startPoint x: 1284, startPoint y: 132, endPoint x: 600, endPoint y: 214, distance: 689.5
click at [1119, 214] on html "Rechargly The team can also help Hi there! You're speaking with Rechargly AI Ag…" at bounding box center [1269, 388] width 300 height 528
click at [1301, 122] on p "Personal settings" at bounding box center [1315, 115] width 158 height 19
click at [1398, 140] on icon "Close" at bounding box center [1395, 144] width 12 height 12
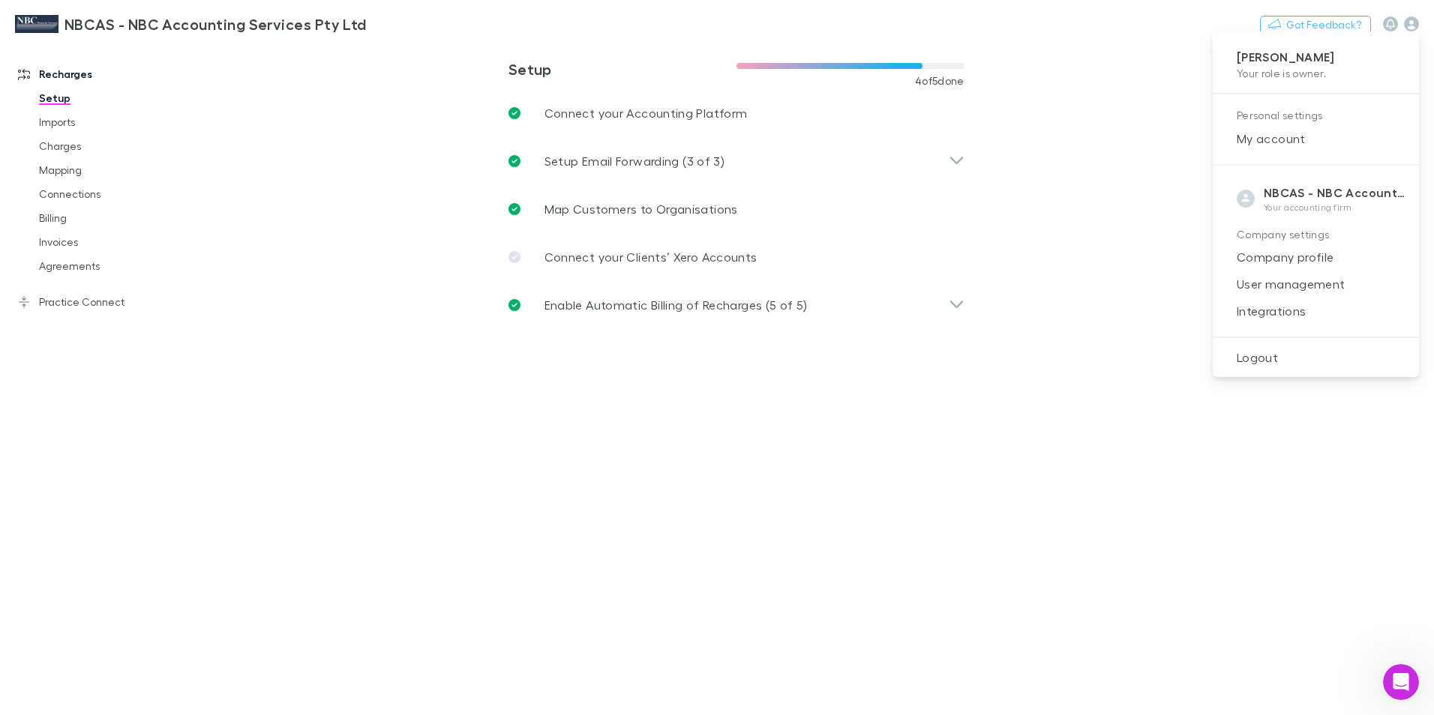
scroll to position [98, 0]
click at [1272, 306] on span "Integrations" at bounding box center [1315, 311] width 182 height 18
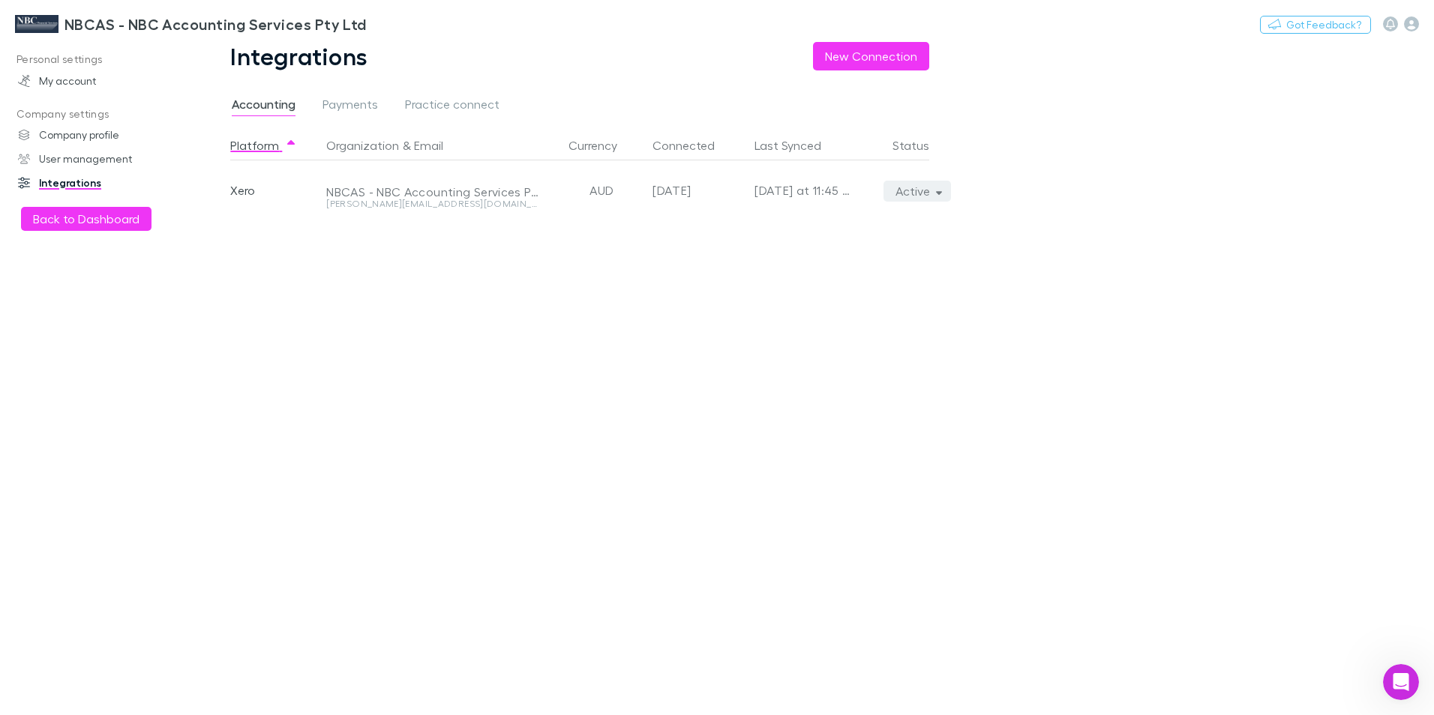
click at [940, 193] on icon "button" at bounding box center [939, 193] width 7 height 4
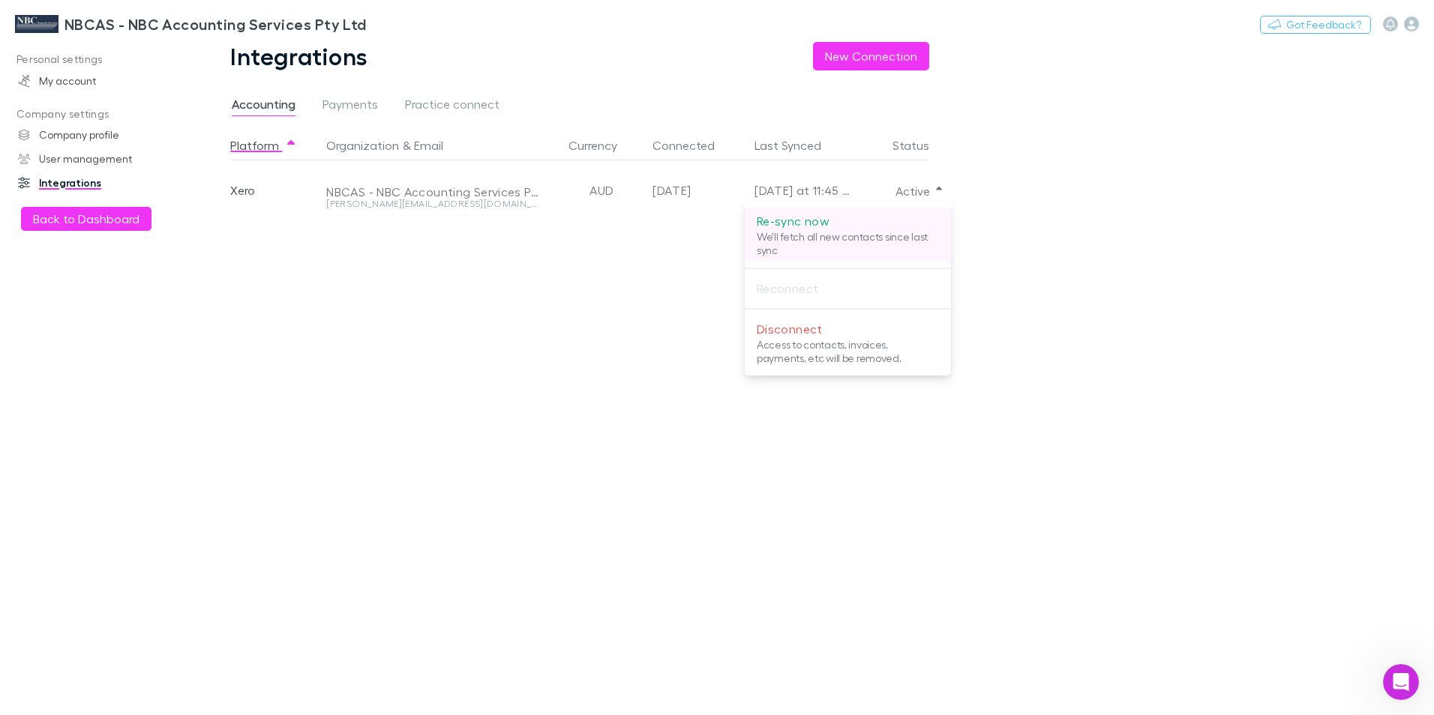
click at [806, 219] on p "Re-sync now" at bounding box center [848, 221] width 182 height 18
click at [46, 79] on div at bounding box center [717, 357] width 1434 height 715
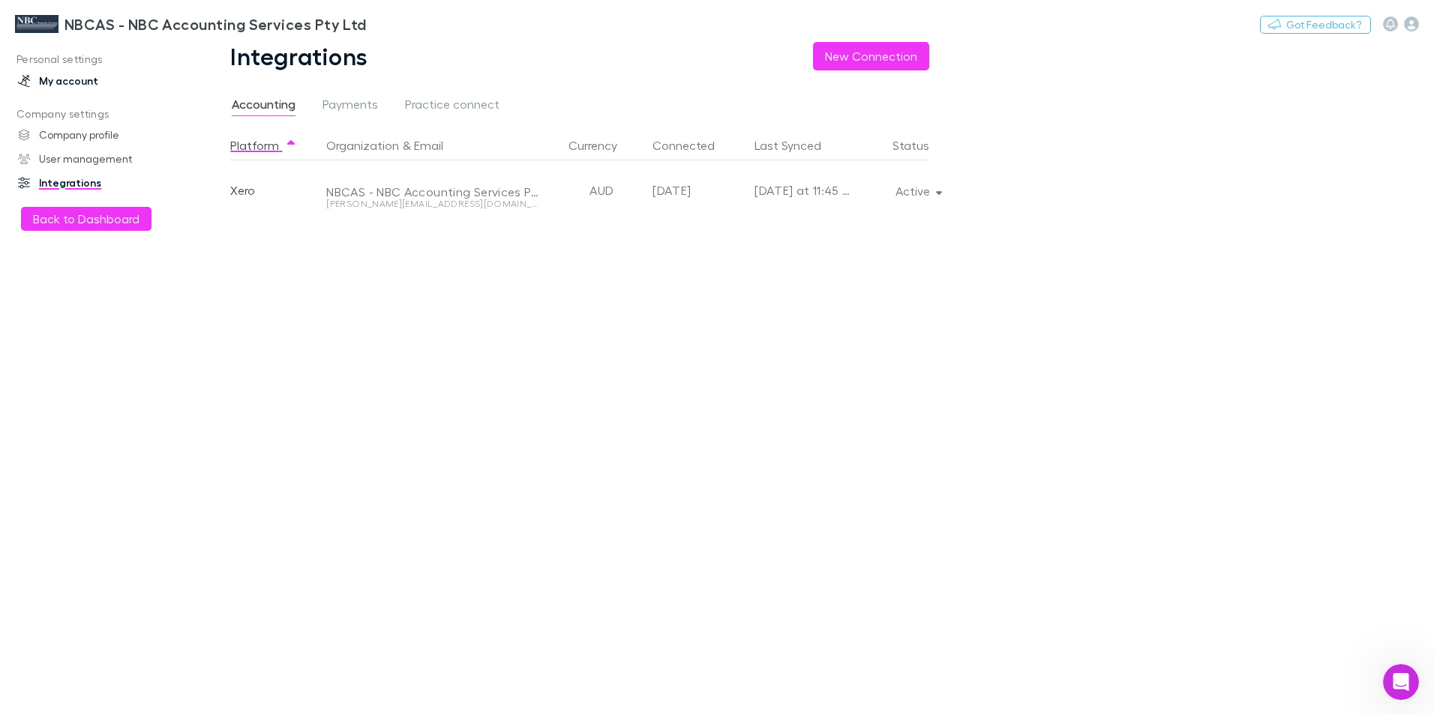
click at [48, 79] on link "My account" at bounding box center [102, 81] width 199 height 24
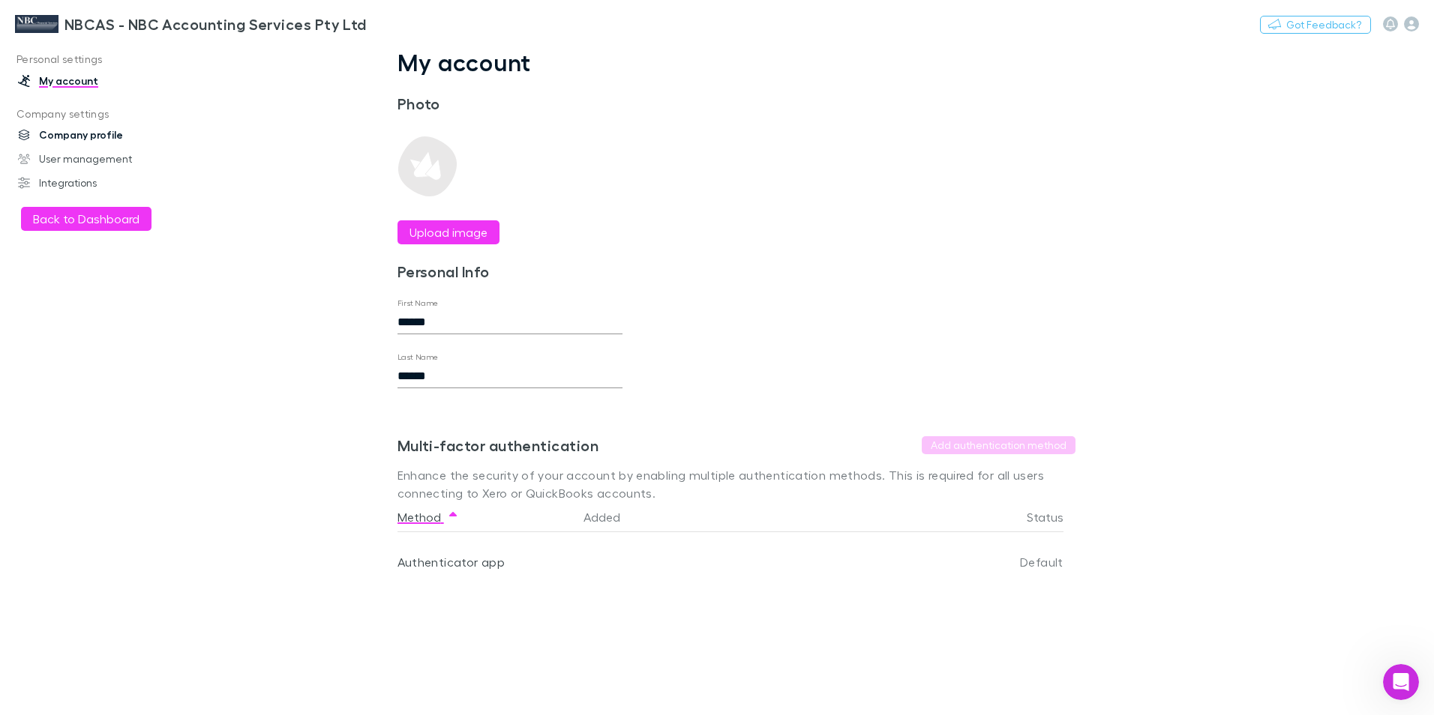
click at [94, 137] on link "Company profile" at bounding box center [102, 135] width 199 height 24
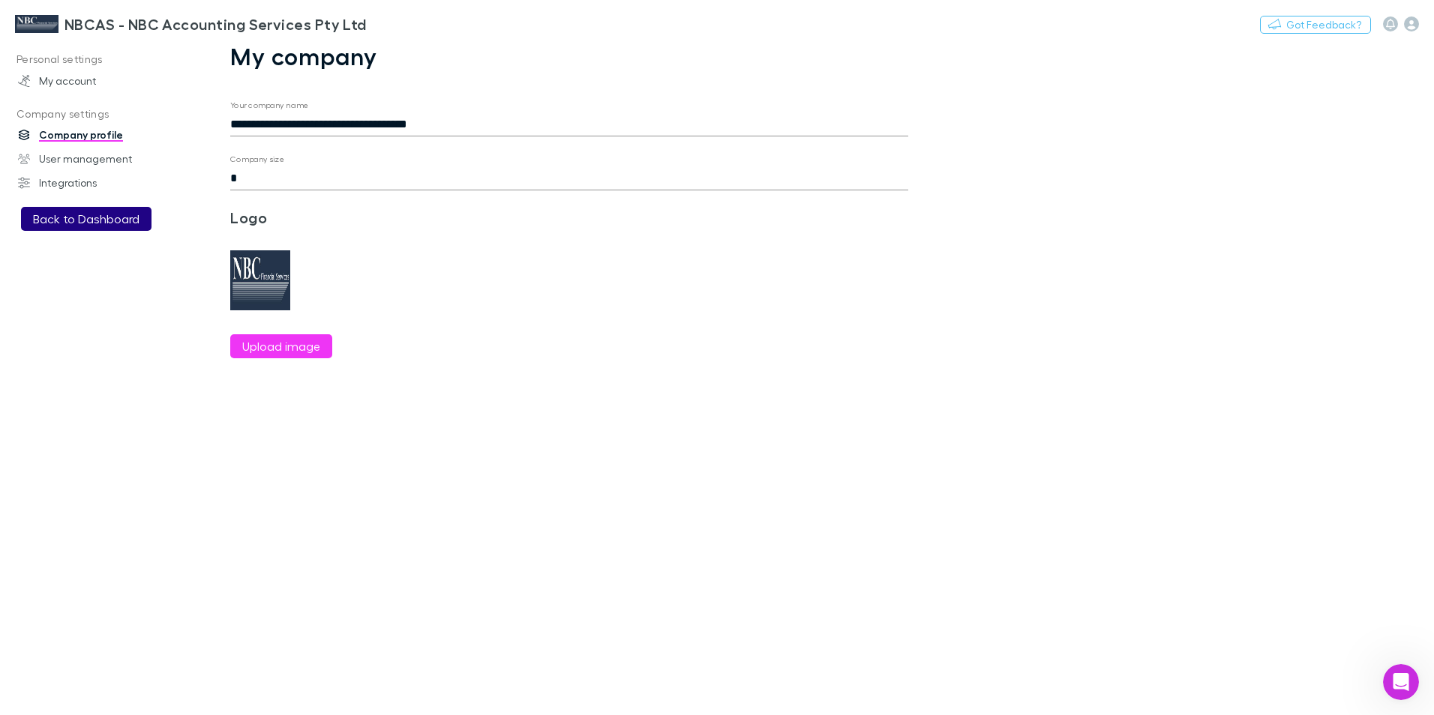
click at [87, 221] on button "Back to Dashboard" at bounding box center [86, 219] width 130 height 24
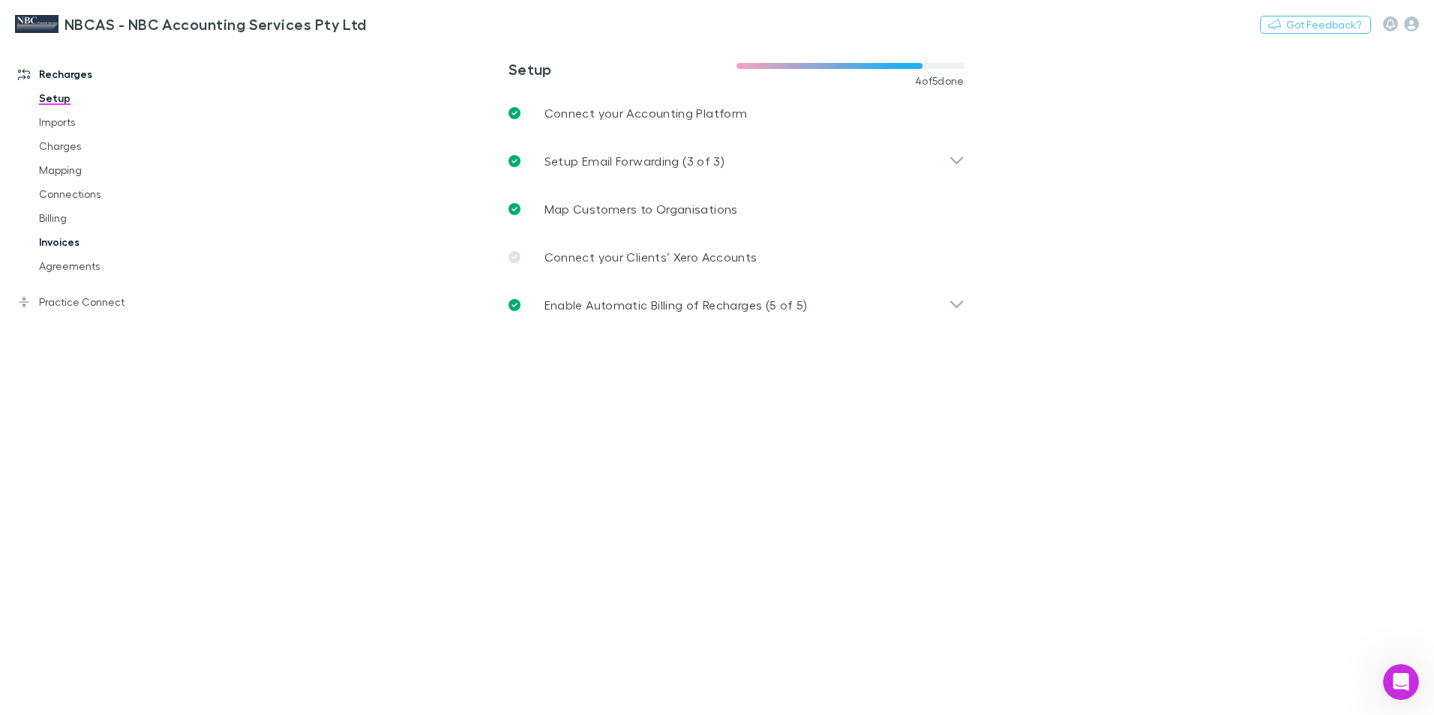
click at [78, 241] on link "Invoices" at bounding box center [113, 242] width 178 height 24
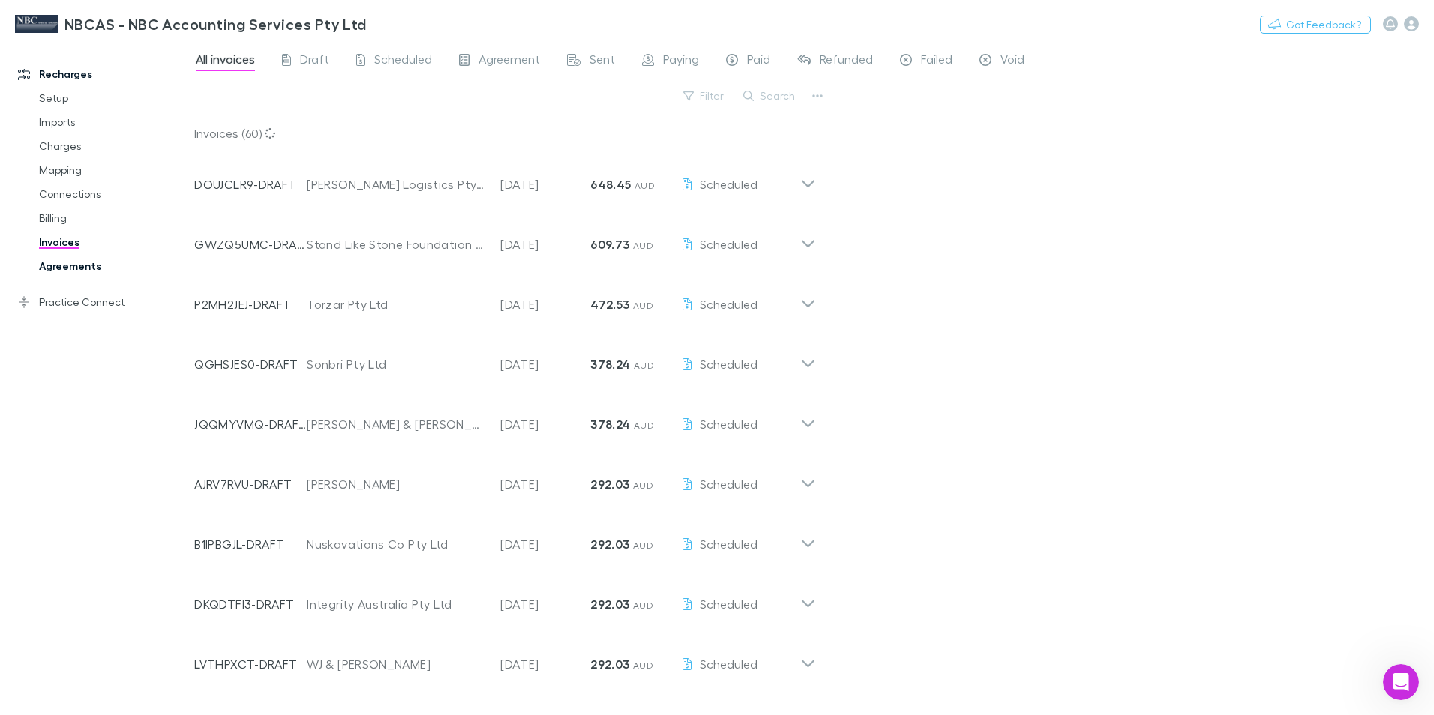
click at [74, 265] on link "Agreements" at bounding box center [113, 266] width 178 height 24
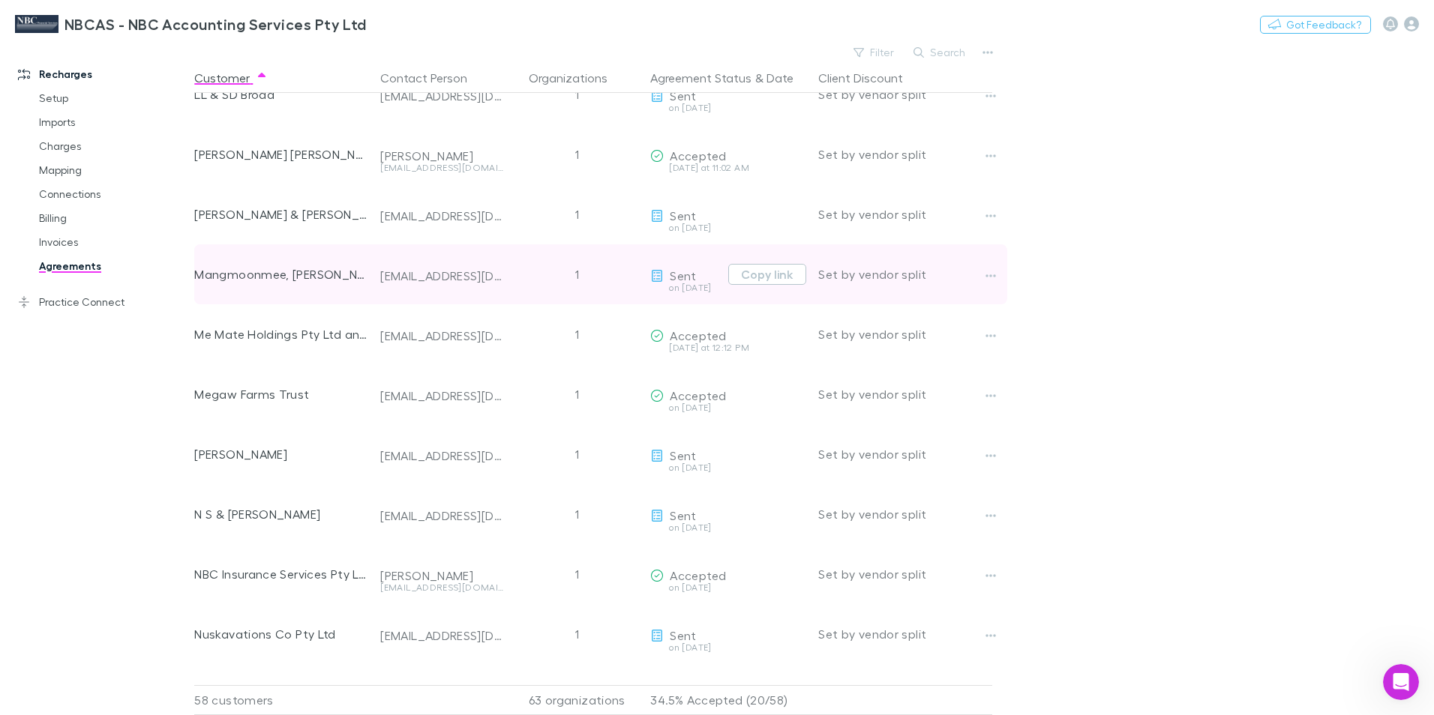
scroll to position [1725, 0]
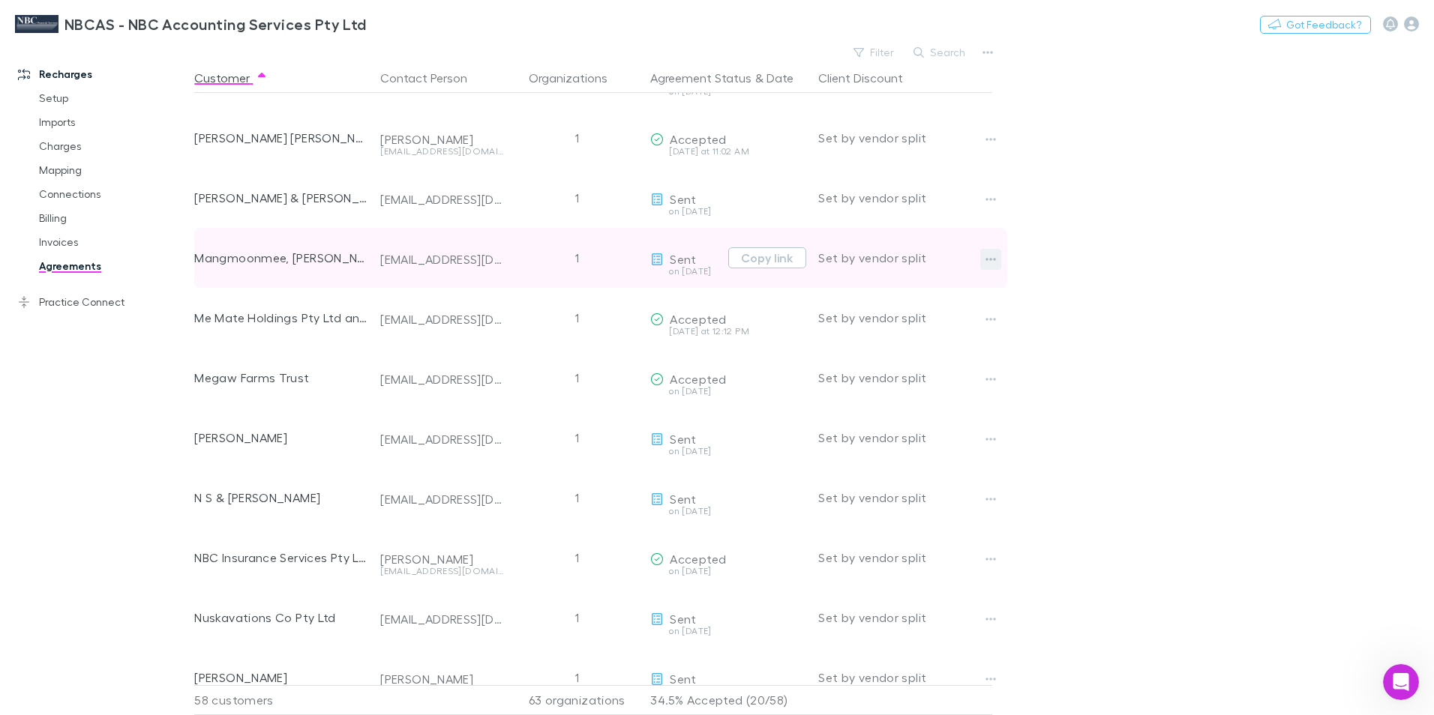
click at [989, 260] on icon "button" at bounding box center [990, 259] width 10 height 12
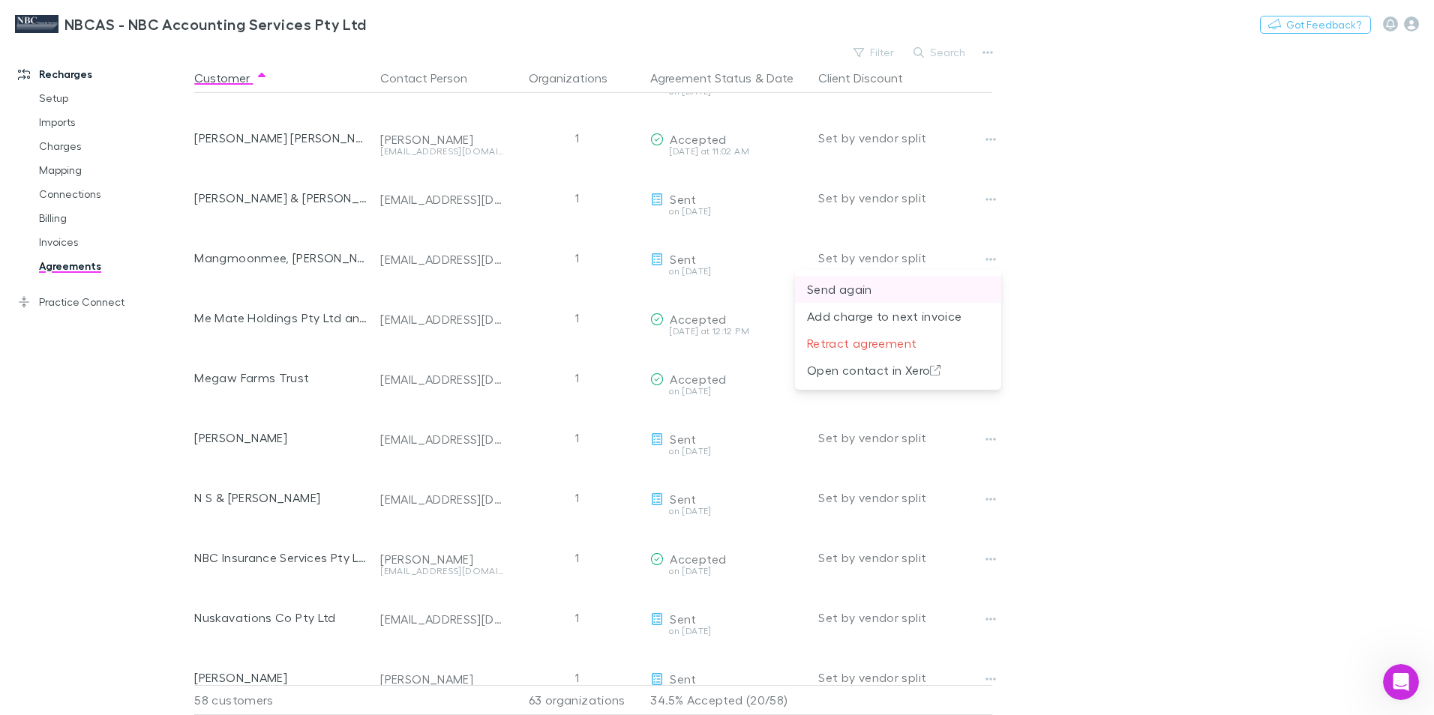
click at [850, 287] on p "Send again" at bounding box center [898, 289] width 182 height 18
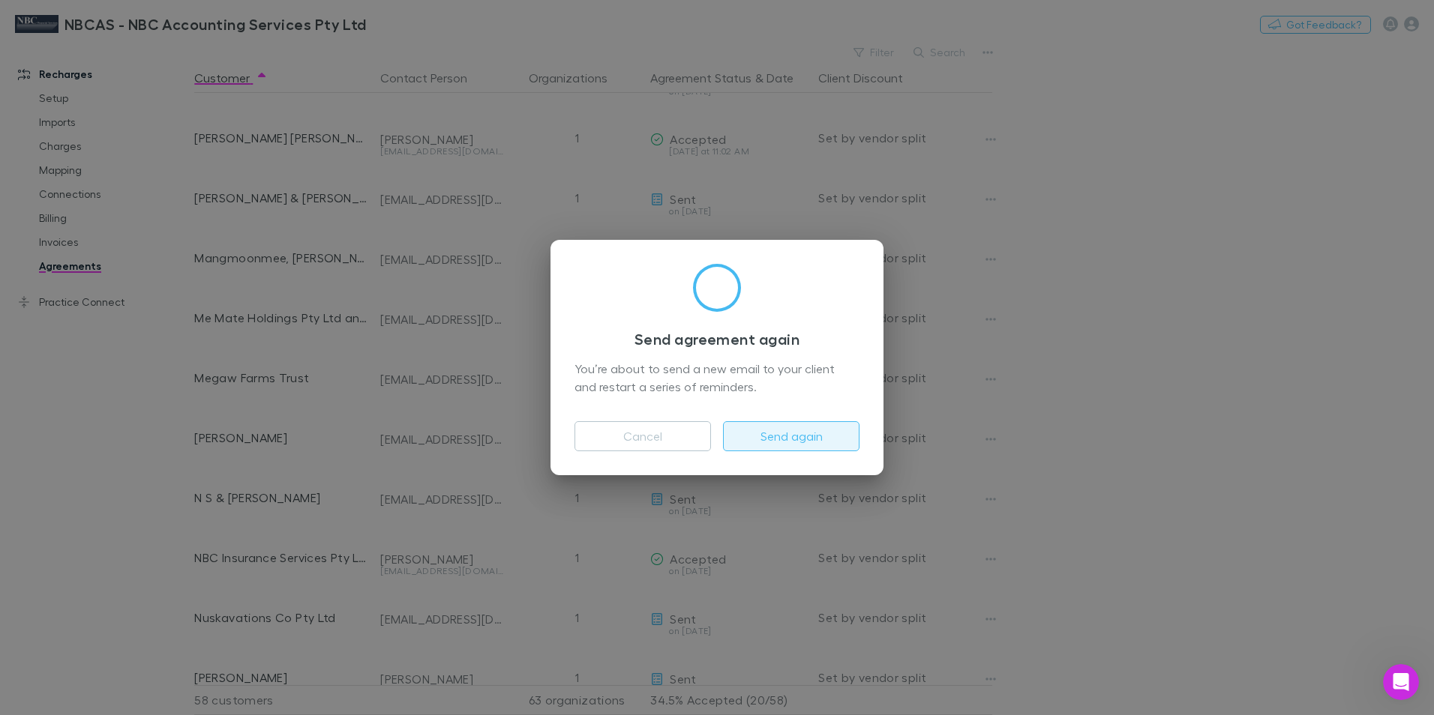
click at [767, 442] on button "Send again" at bounding box center [791, 436] width 136 height 30
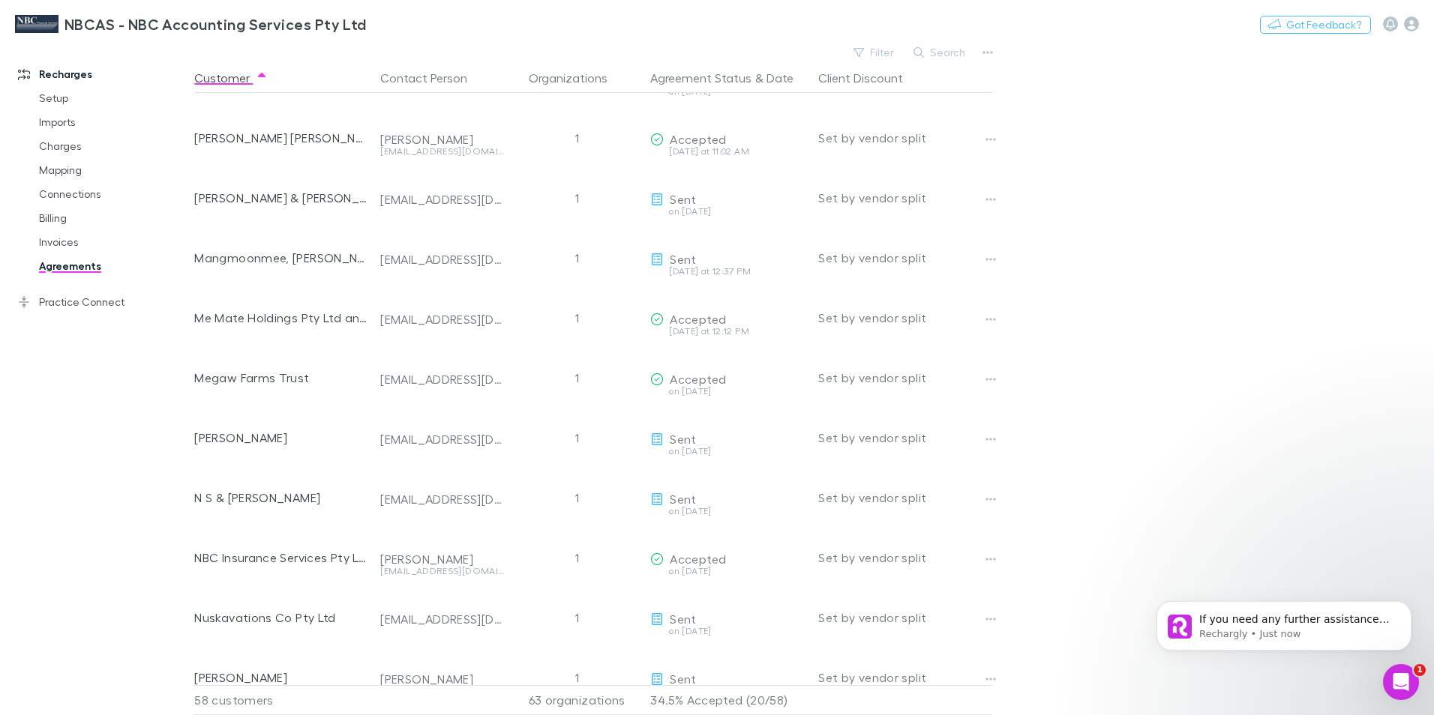
scroll to position [191, 0]
click at [1394, 693] on div "Open Intercom Messenger" at bounding box center [1398, 679] width 49 height 49
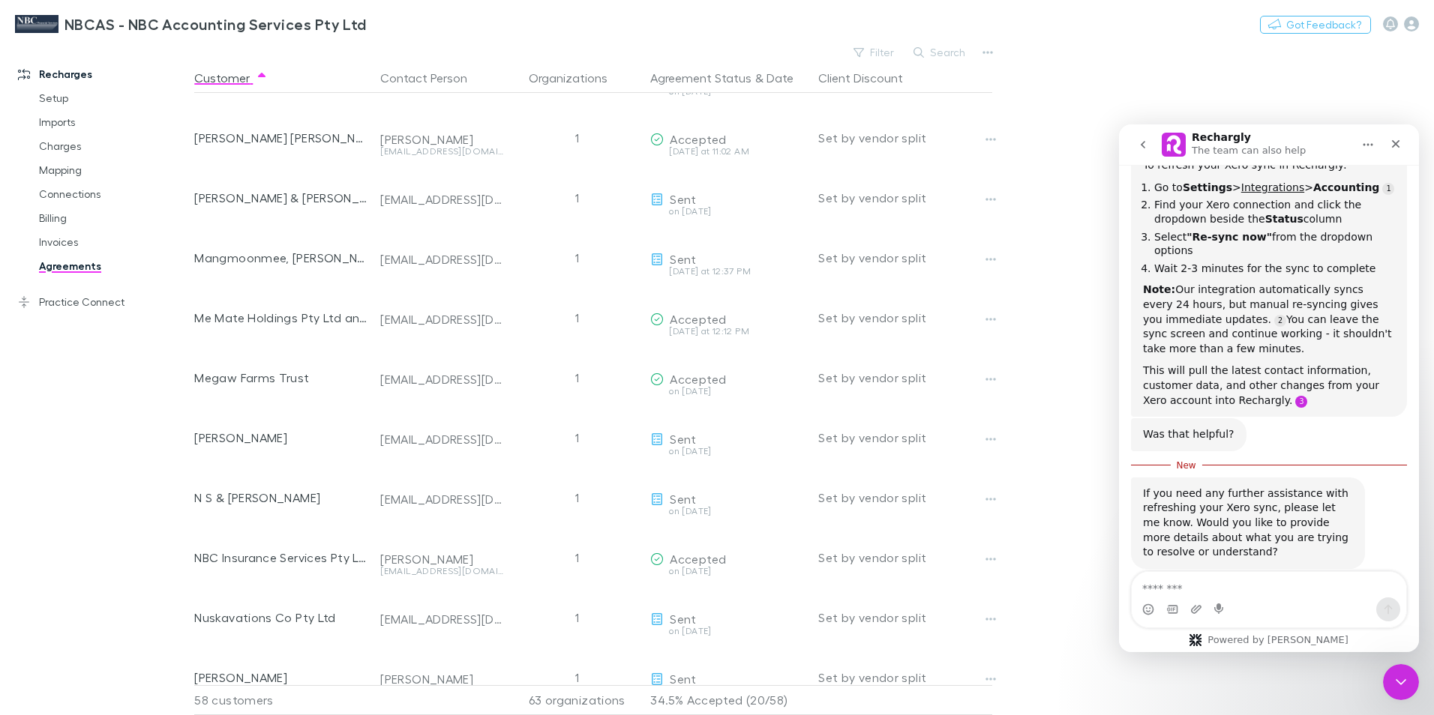
scroll to position [216, 0]
click at [1175, 592] on textarea "Message…" at bounding box center [1268, 584] width 274 height 25
type textarea "**********"
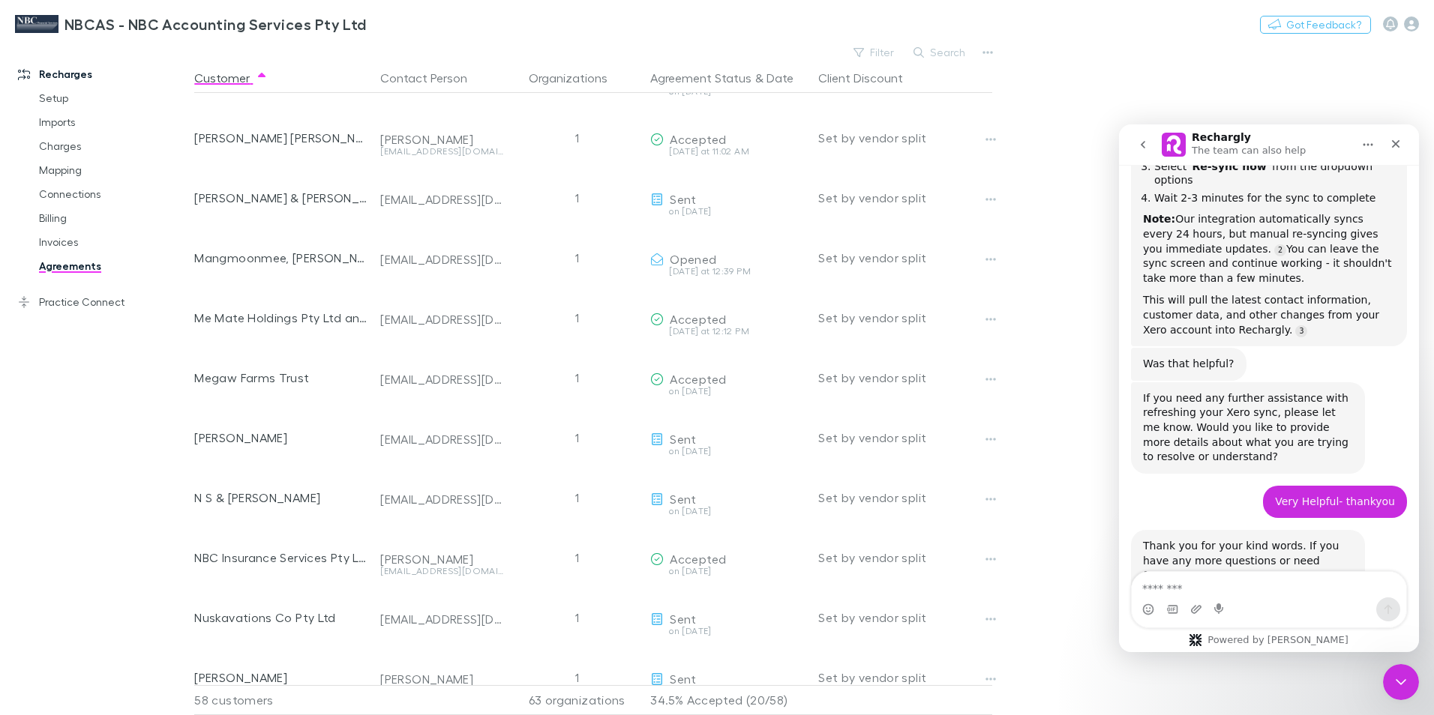
scroll to position [310, 0]
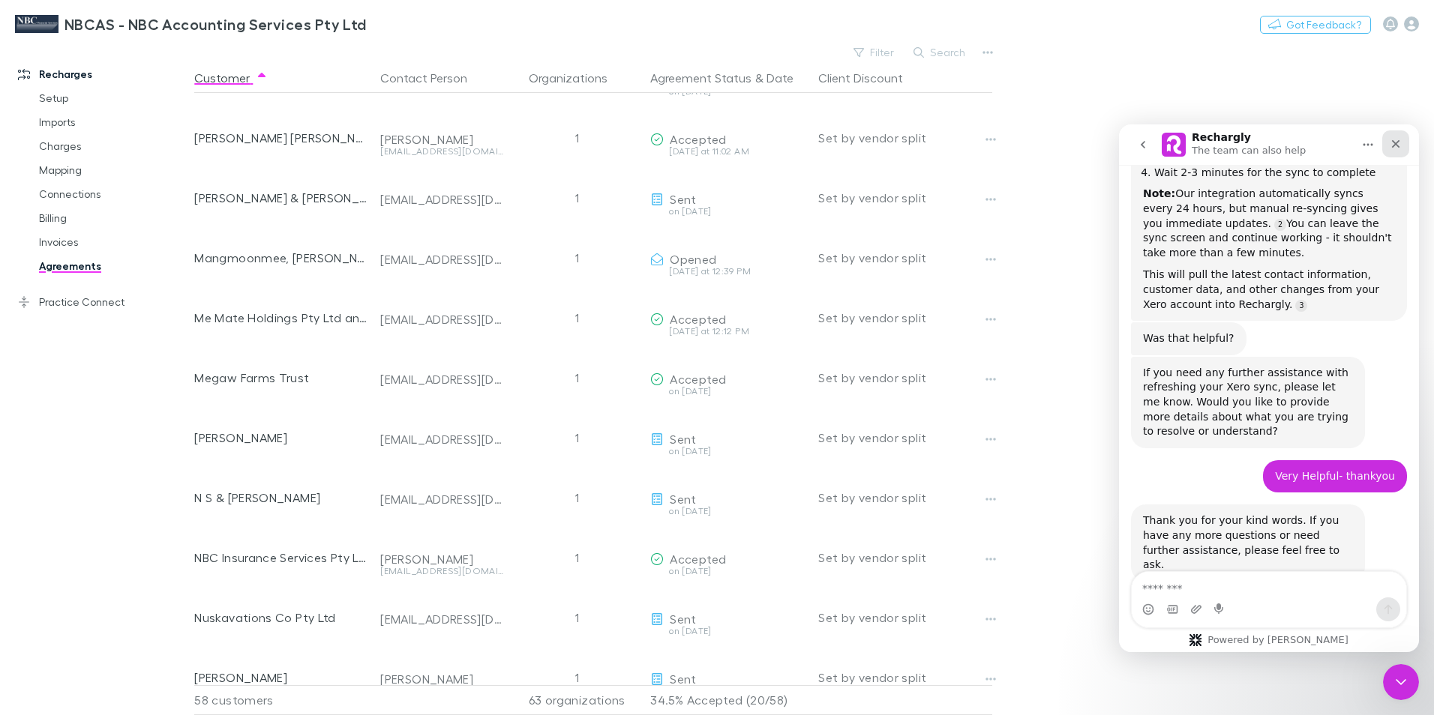
click at [1396, 142] on icon "Close" at bounding box center [1395, 144] width 12 height 12
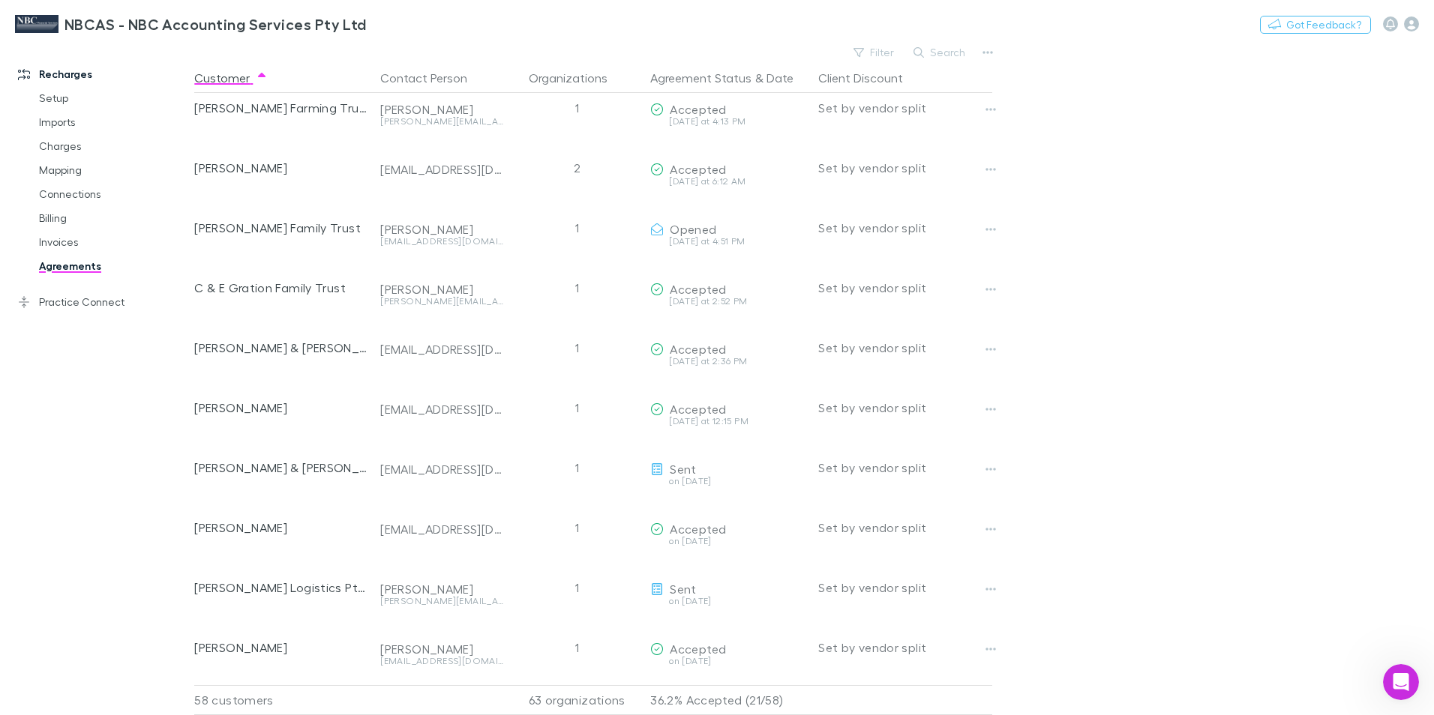
scroll to position [0, 0]
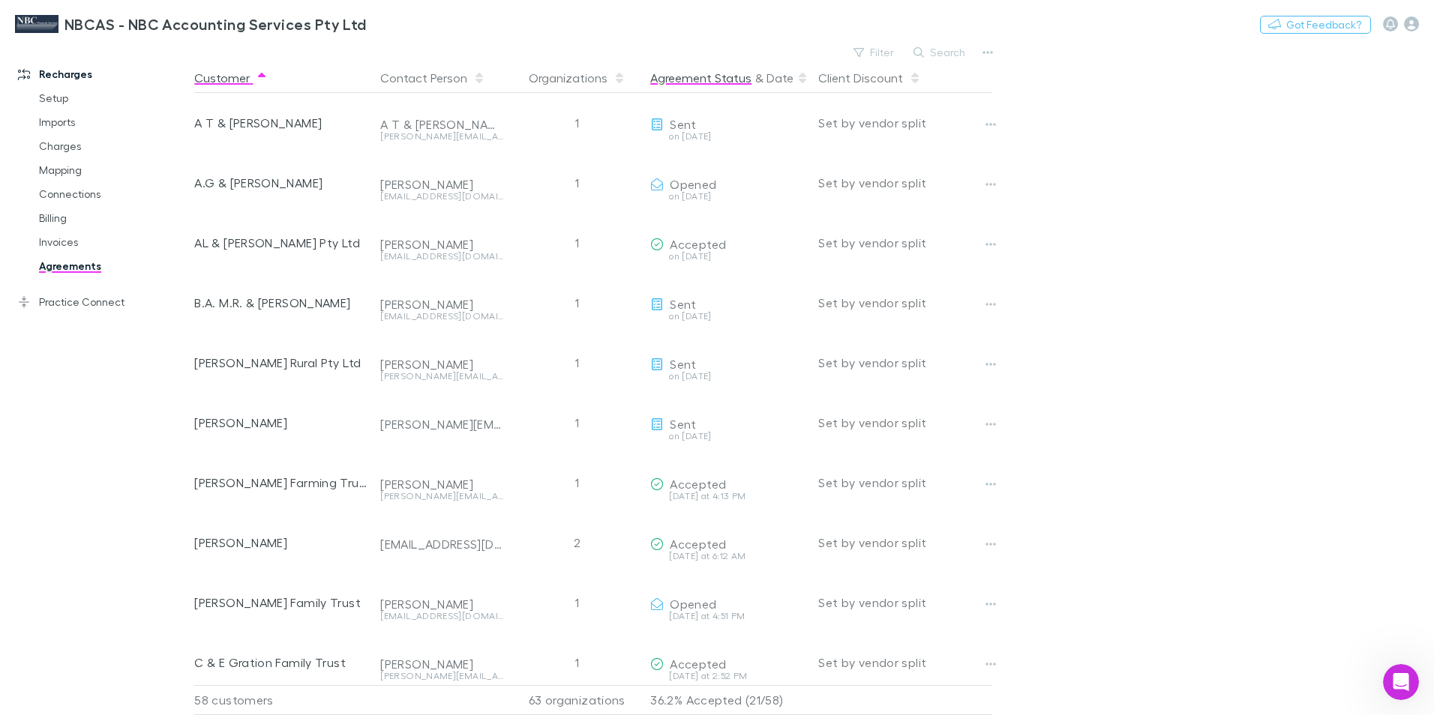
click at [704, 78] on button "Agreement Status" at bounding box center [700, 78] width 101 height 30
click at [702, 82] on button "Agreement Status" at bounding box center [700, 78] width 101 height 30
click at [799, 79] on icon at bounding box center [802, 78] width 7 height 12
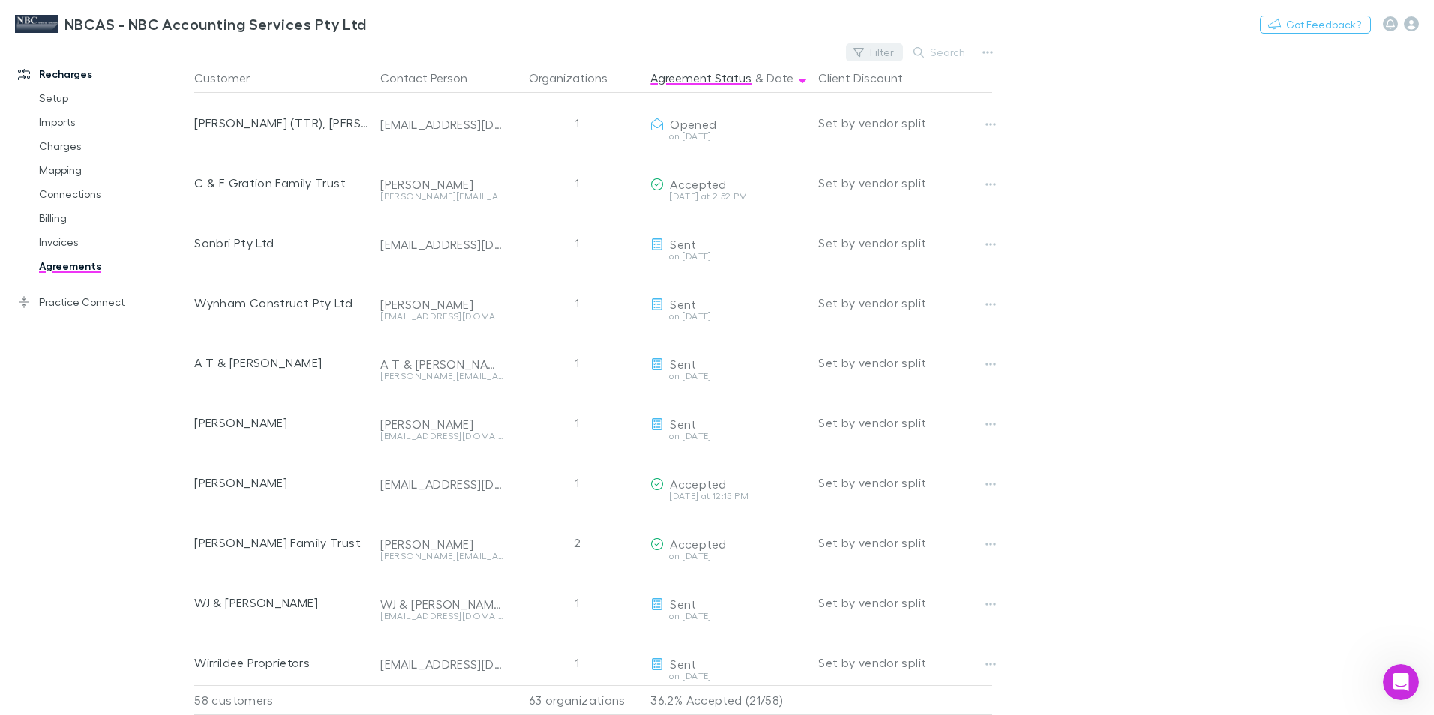
click at [883, 49] on button "Filter" at bounding box center [874, 52] width 57 height 18
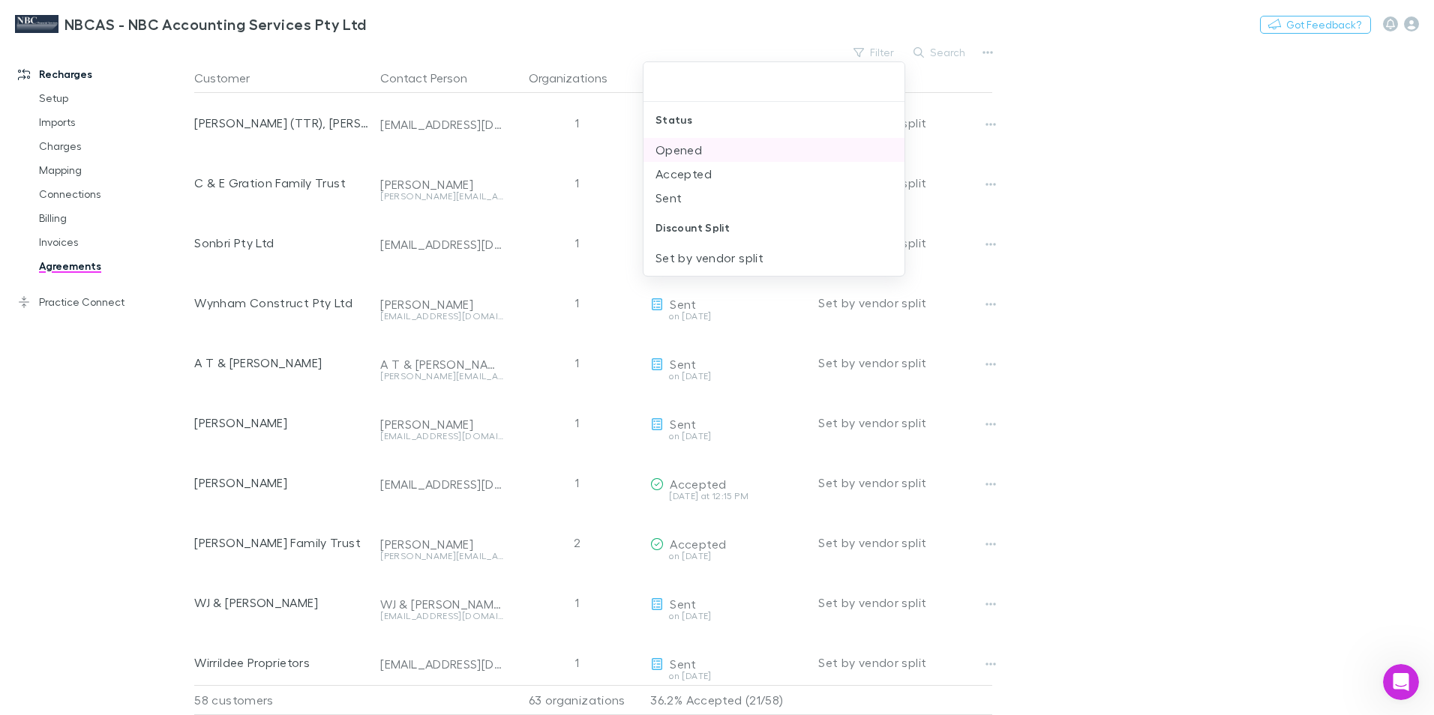
click at [694, 151] on li "Opened" at bounding box center [773, 150] width 261 height 24
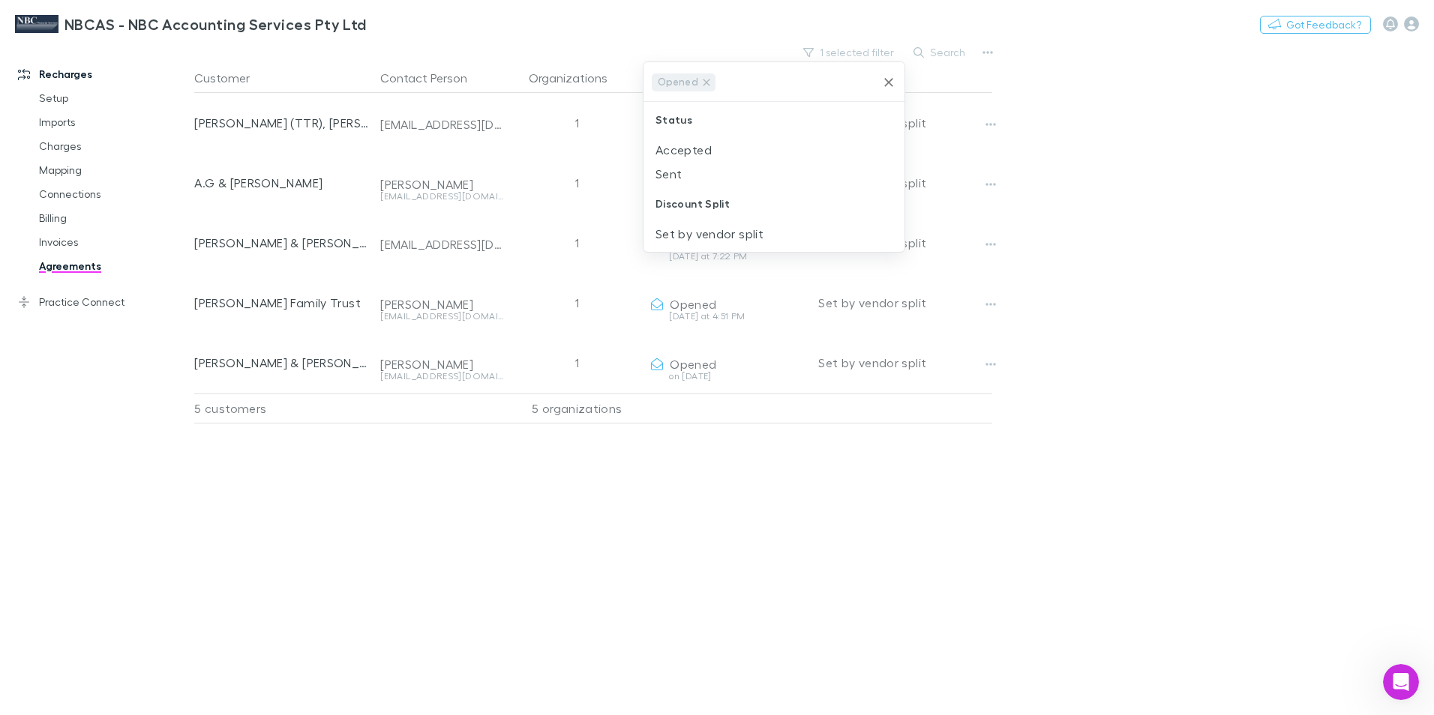
click at [886, 78] on icon "Clear" at bounding box center [888, 82] width 15 height 15
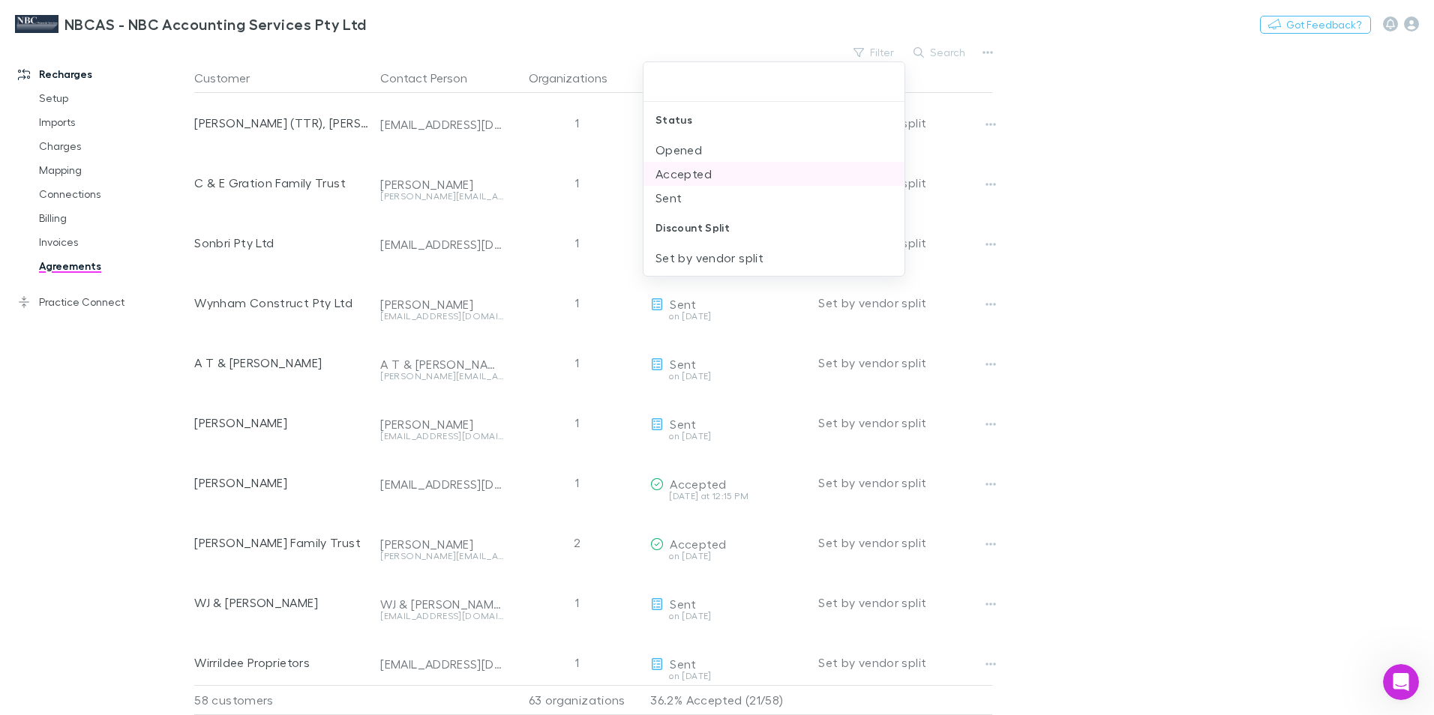
click at [697, 171] on li "Accepted" at bounding box center [773, 174] width 261 height 24
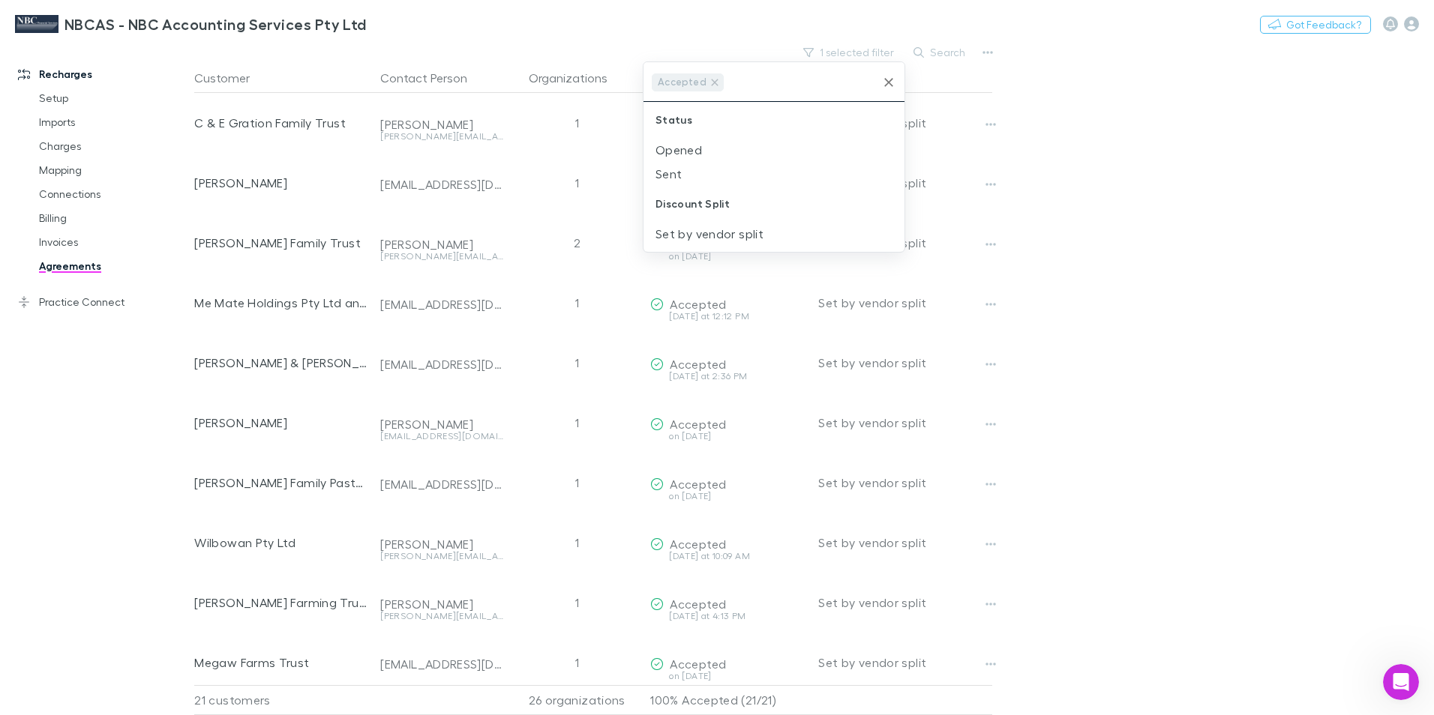
click at [738, 40] on div at bounding box center [717, 357] width 1434 height 715
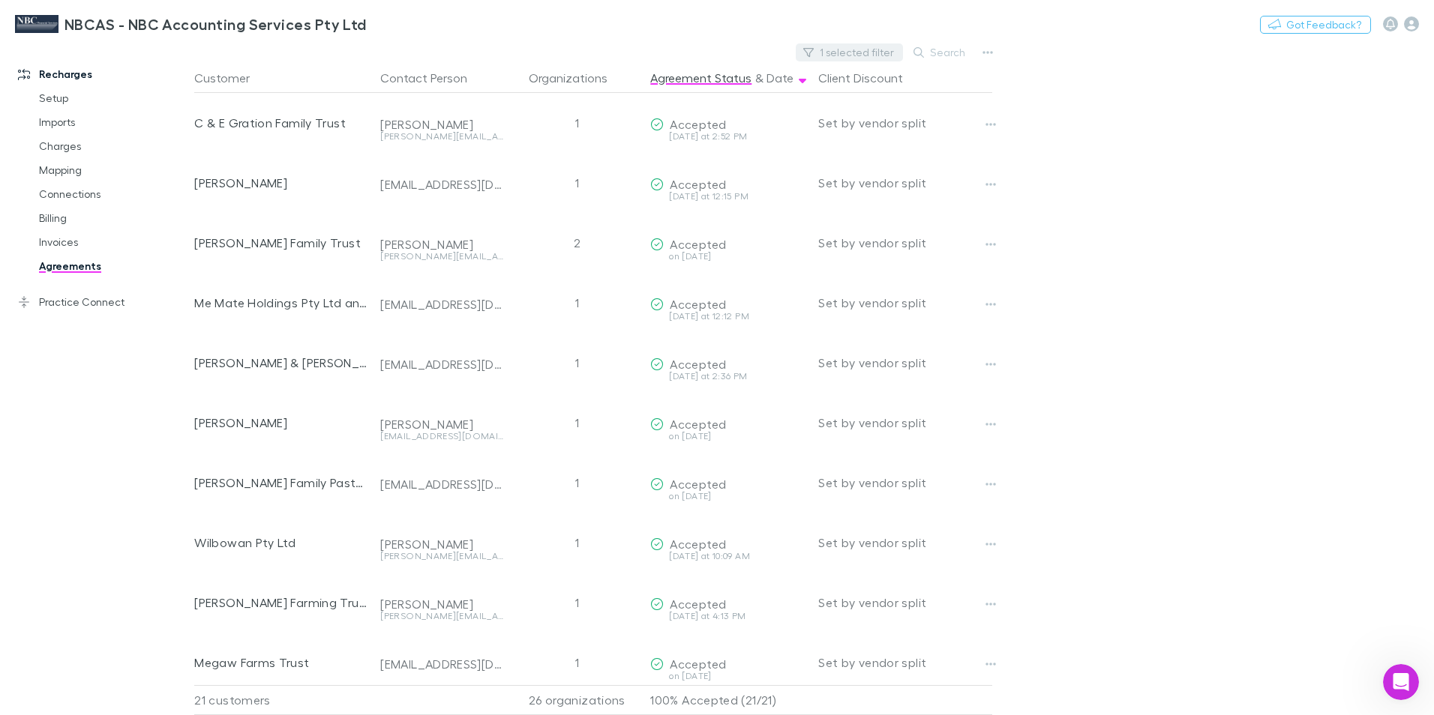
click at [859, 52] on button "1 selected filter" at bounding box center [849, 52] width 107 height 18
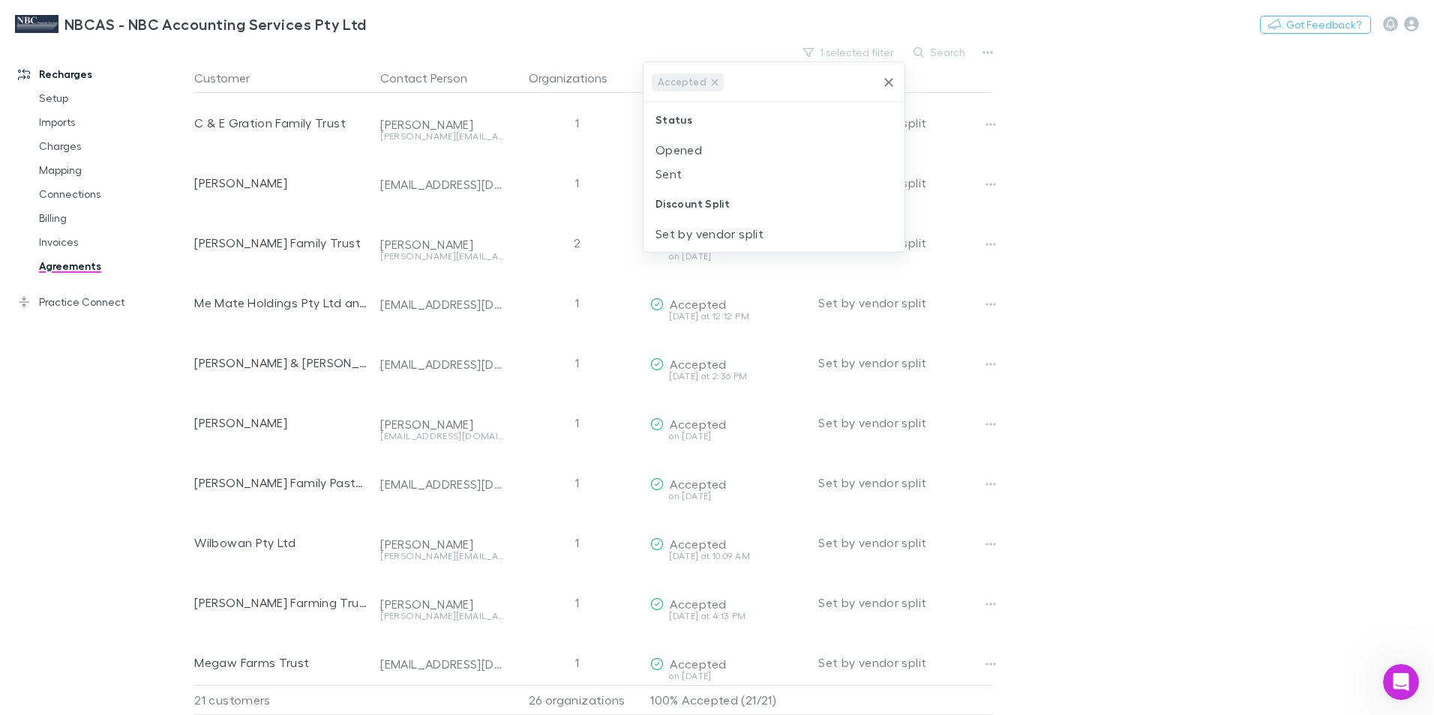
click at [889, 78] on icon "Clear" at bounding box center [888, 82] width 15 height 15
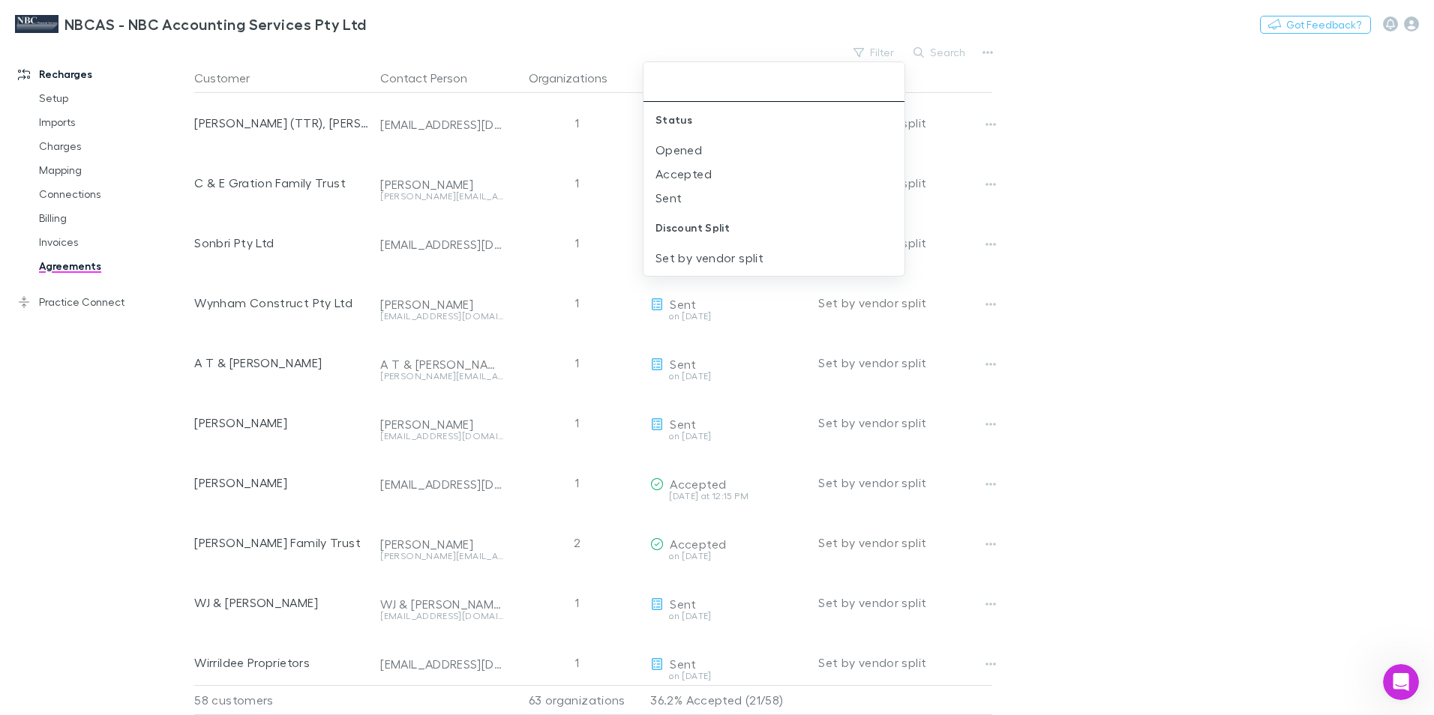
click at [748, 35] on div at bounding box center [717, 357] width 1434 height 715
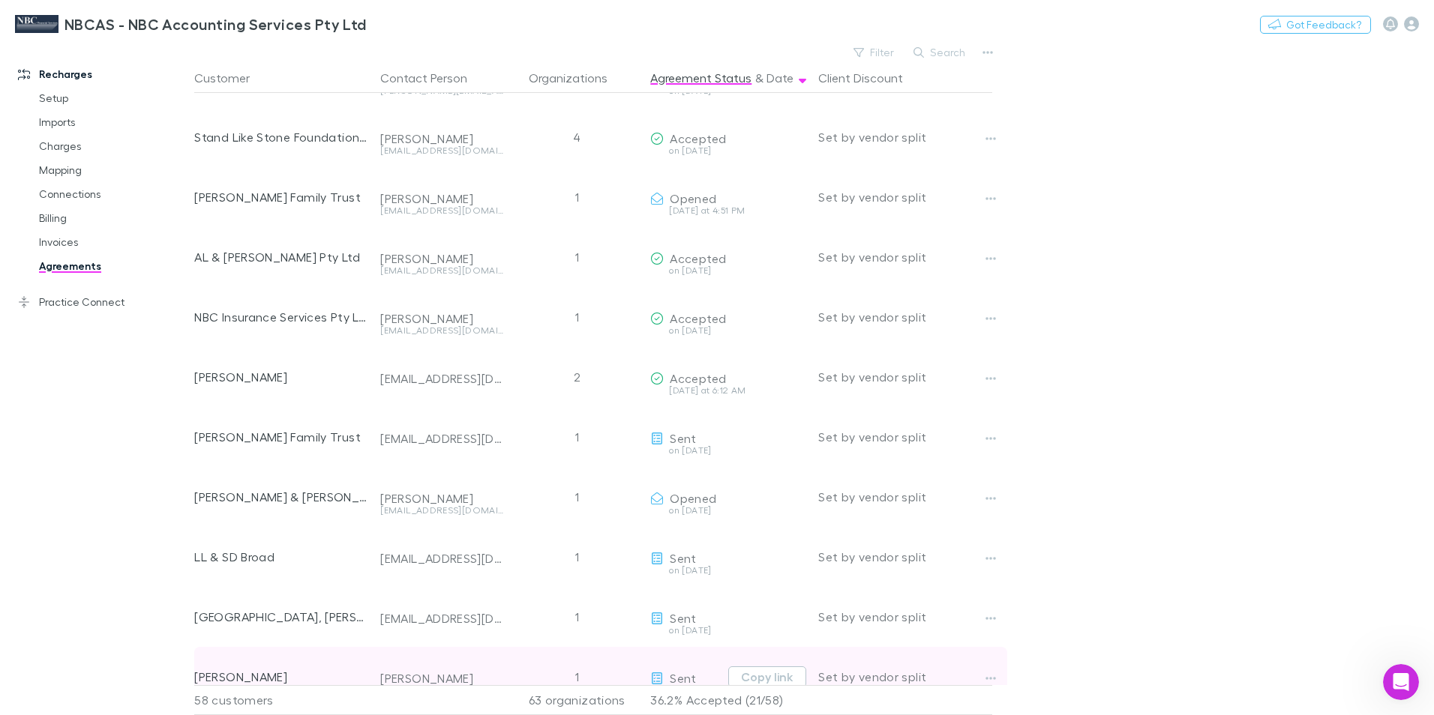
scroll to position [2899, 0]
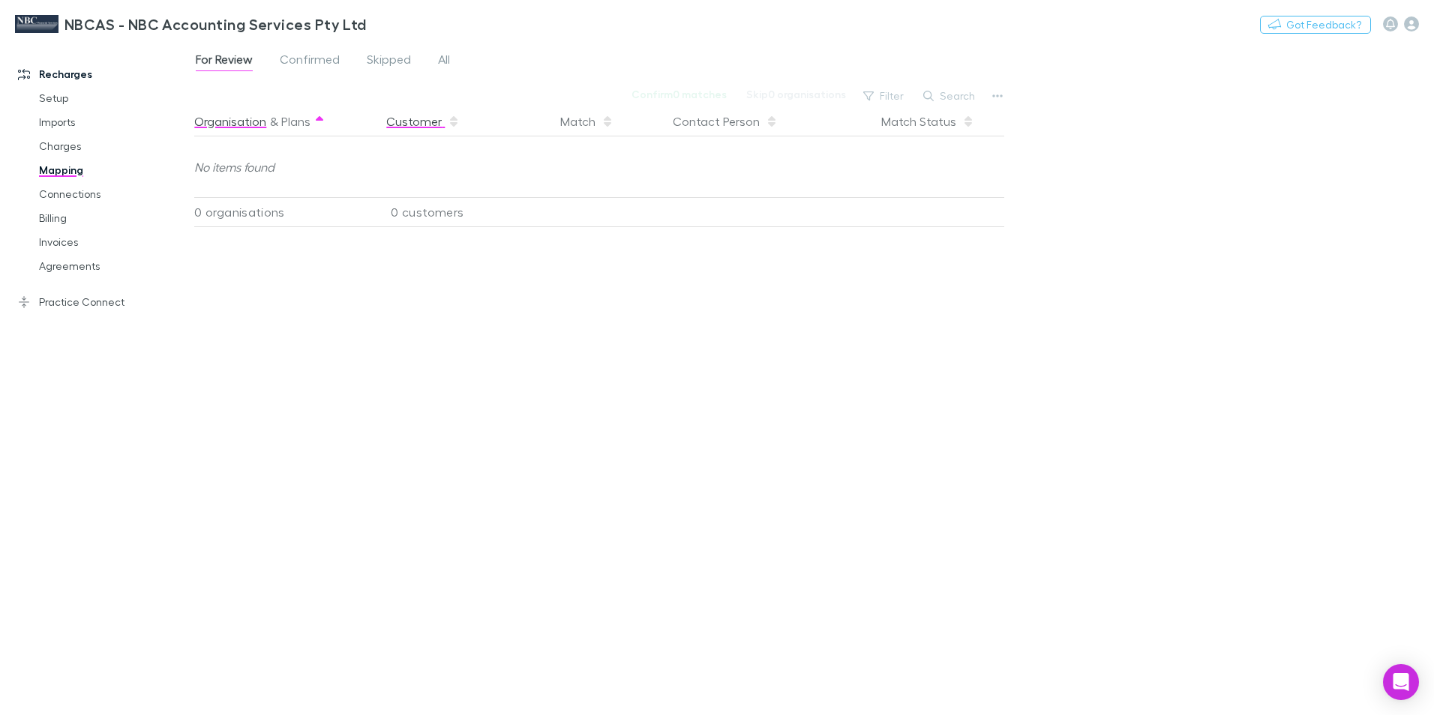
click at [413, 116] on button "Customer" at bounding box center [422, 121] width 73 height 30
click at [297, 55] on span "Confirmed" at bounding box center [310, 61] width 60 height 19
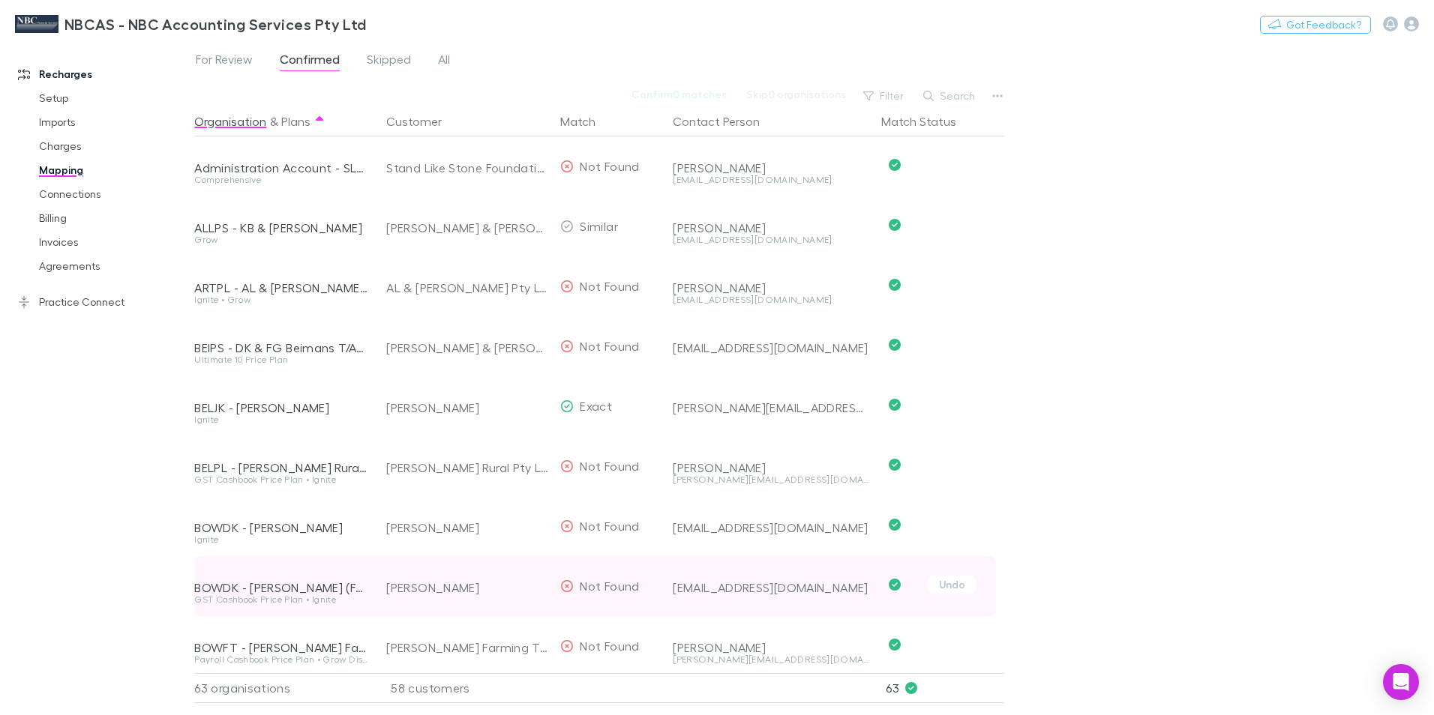
click at [328, 604] on div "GST Cashbook Price Plan • Ignite" at bounding box center [281, 599] width 174 height 9
